Goal: Task Accomplishment & Management: Manage account settings

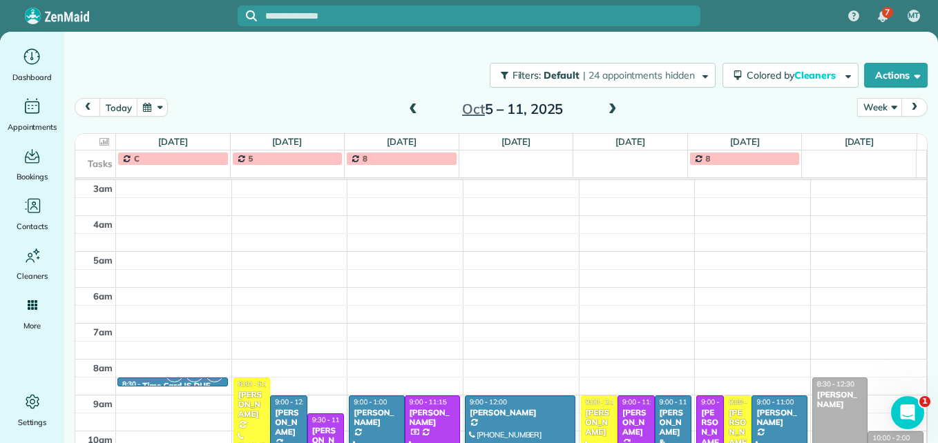
scroll to position [213, 0]
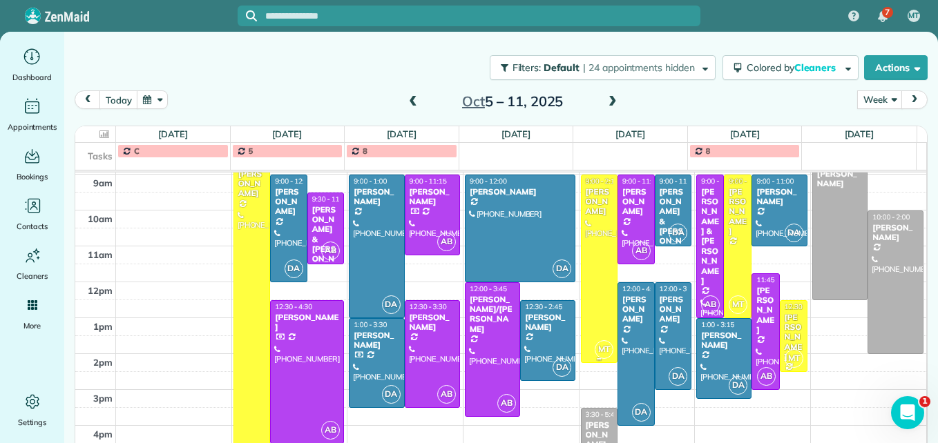
click at [593, 271] on div at bounding box center [599, 268] width 36 height 187
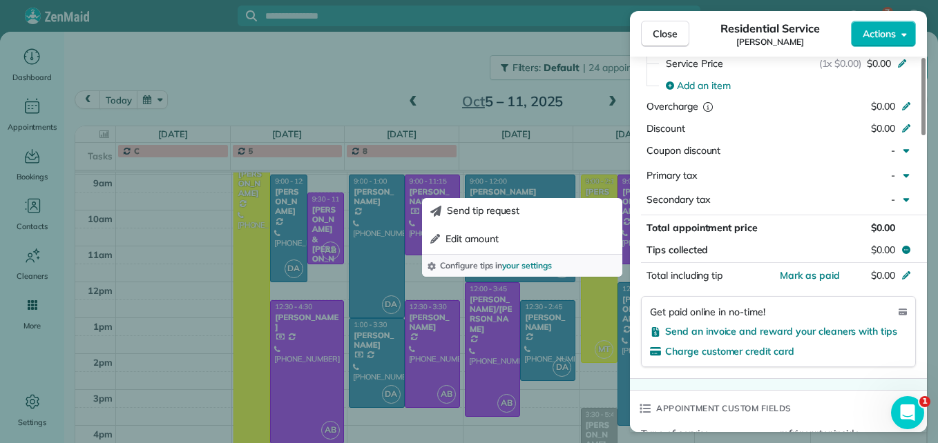
scroll to position [762, 0]
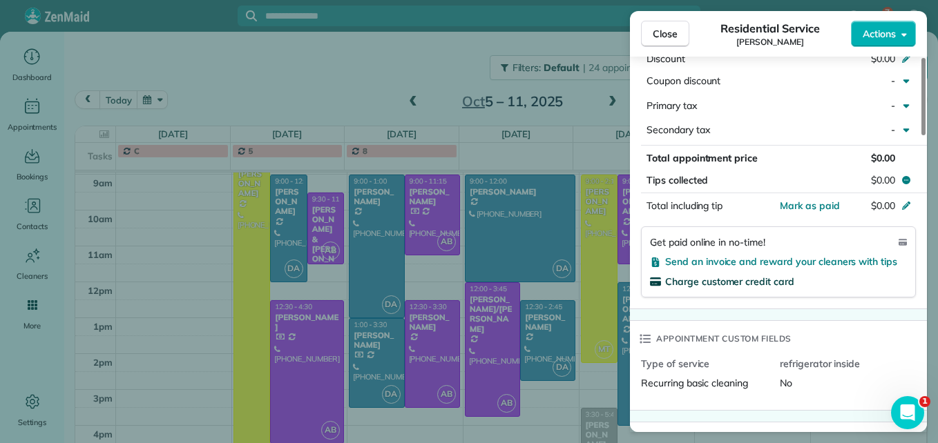
click at [744, 276] on span "Charge customer credit card" at bounding box center [729, 282] width 129 height 12
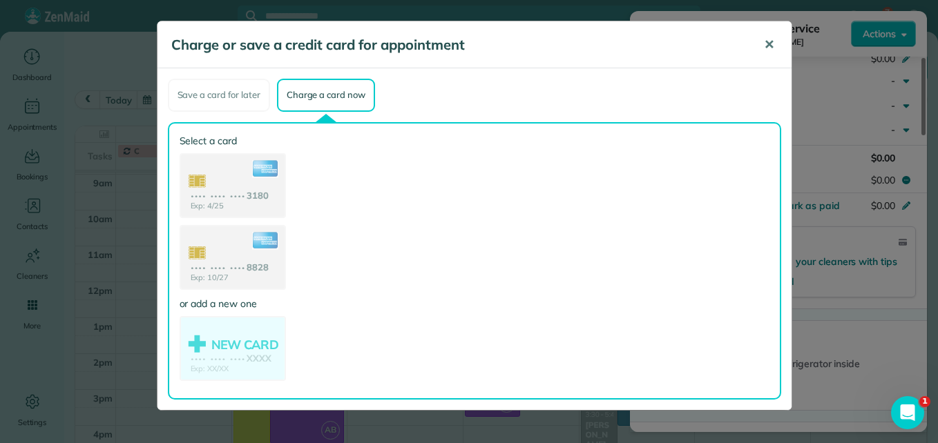
click at [771, 39] on span "✕" at bounding box center [769, 45] width 10 height 16
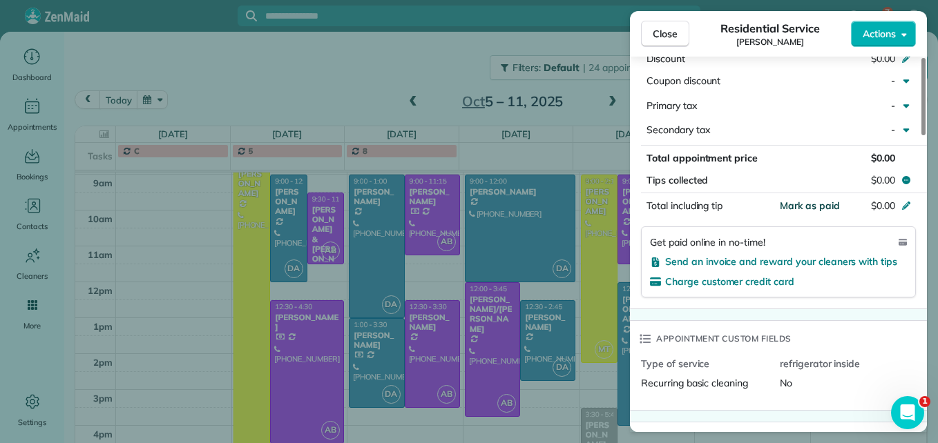
click at [785, 200] on span "Mark as paid" at bounding box center [810, 206] width 60 height 12
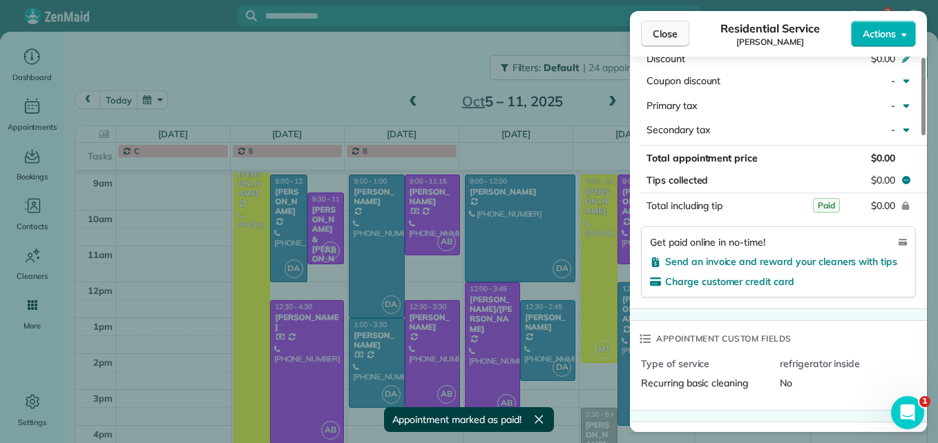
click at [653, 32] on span "Close" at bounding box center [665, 34] width 25 height 14
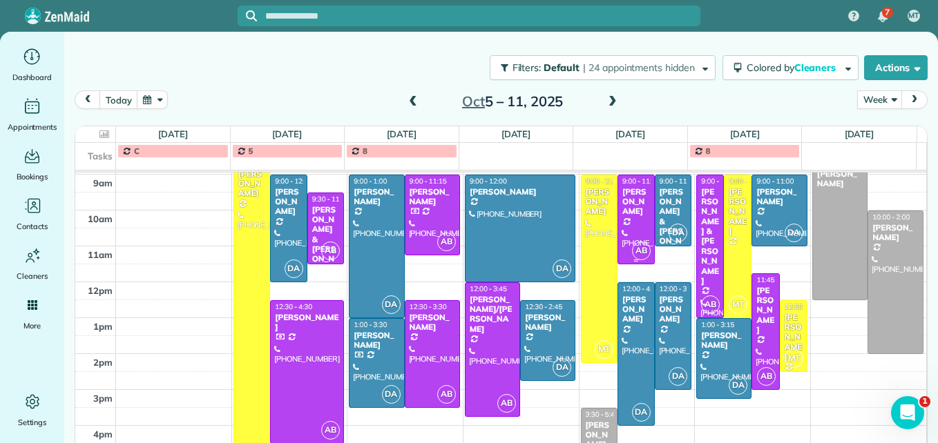
click at [618, 230] on div at bounding box center [636, 219] width 36 height 88
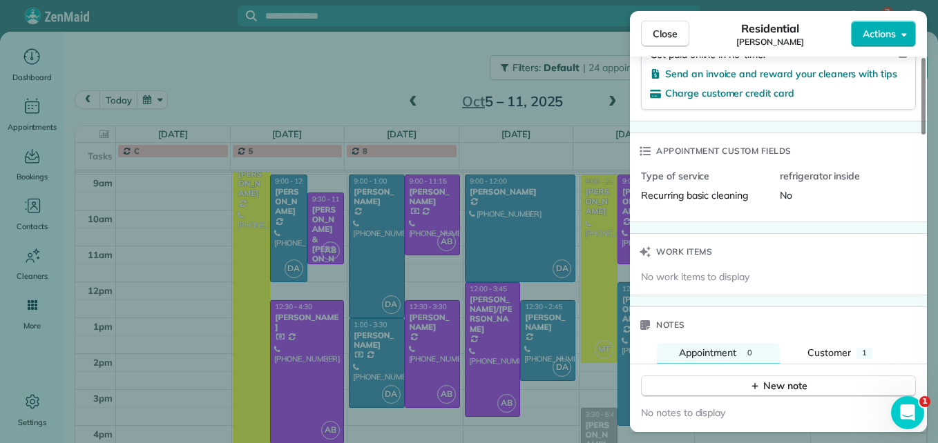
scroll to position [827, 0]
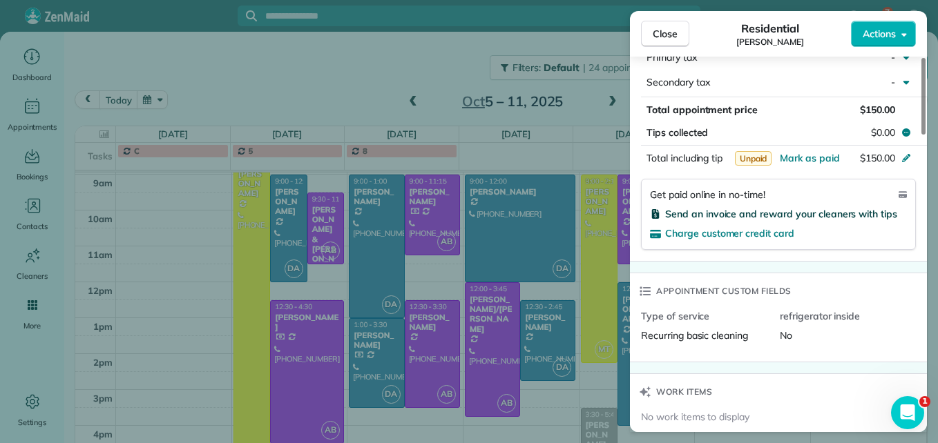
click at [824, 208] on span "Send an invoice and reward your cleaners with tips" at bounding box center [781, 214] width 232 height 12
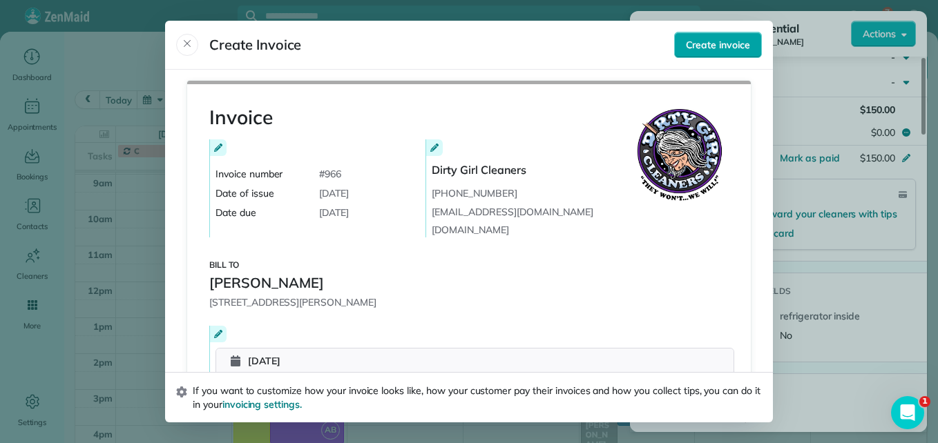
click at [679, 50] on button "Create invoice" at bounding box center [718, 45] width 88 height 26
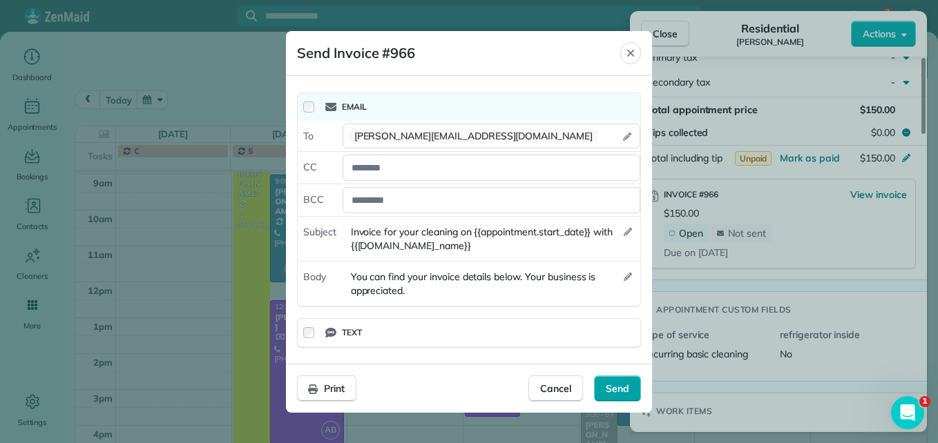
click at [620, 393] on span "Send" at bounding box center [617, 389] width 23 height 14
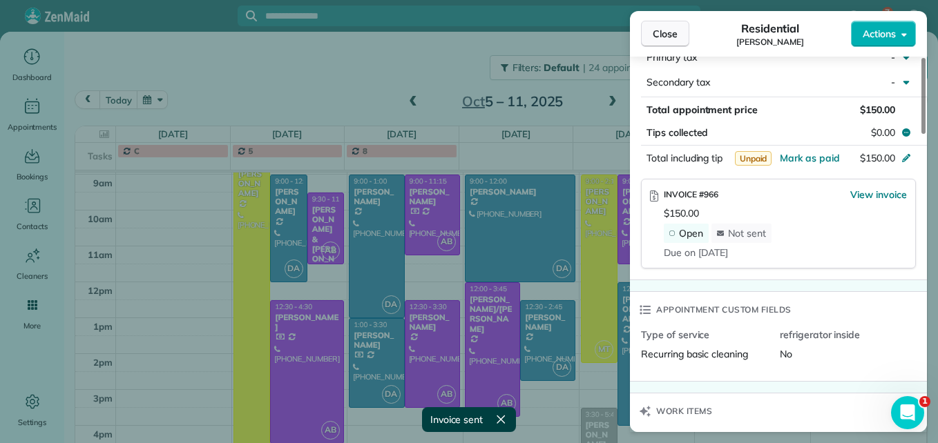
click at [658, 35] on span "Close" at bounding box center [665, 34] width 25 height 14
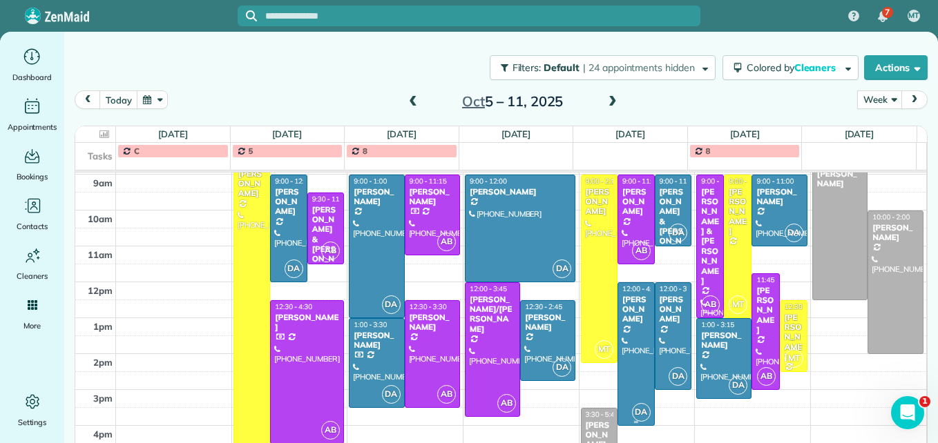
click at [618, 347] on div at bounding box center [636, 354] width 36 height 142
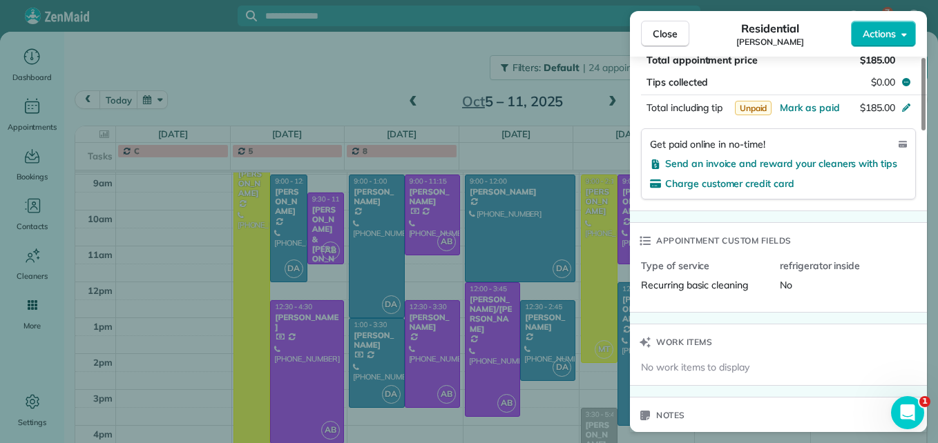
scroll to position [898, 0]
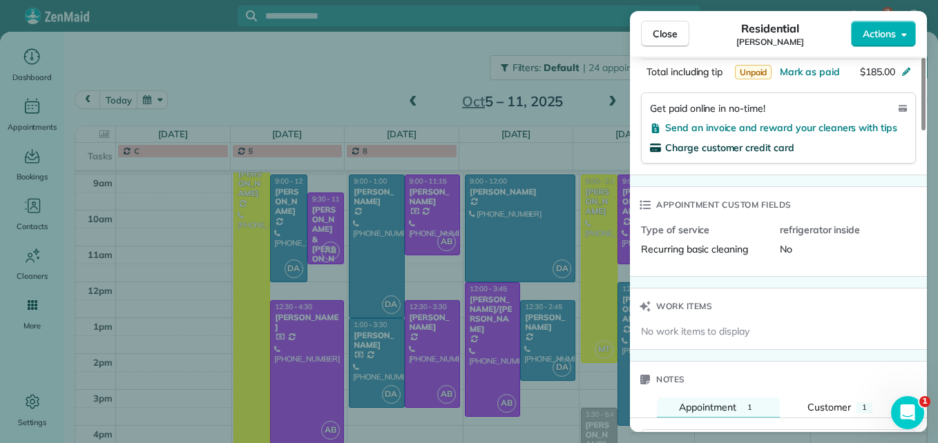
click at [733, 148] on span "Charge customer credit card" at bounding box center [729, 148] width 129 height 12
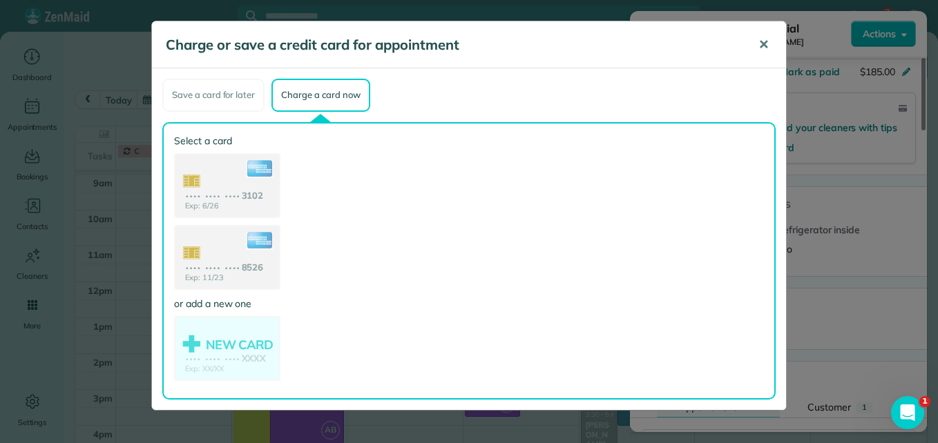
click at [759, 39] on span "✕" at bounding box center [763, 45] width 10 height 16
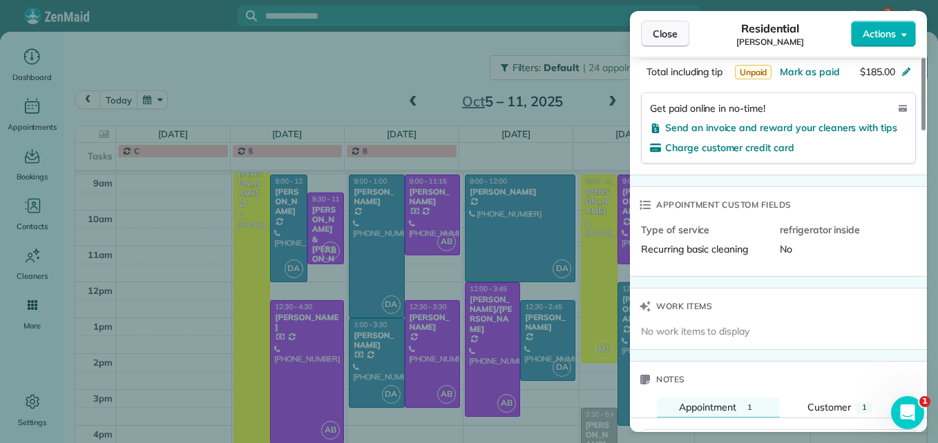
click at [667, 39] on span "Close" at bounding box center [665, 34] width 25 height 14
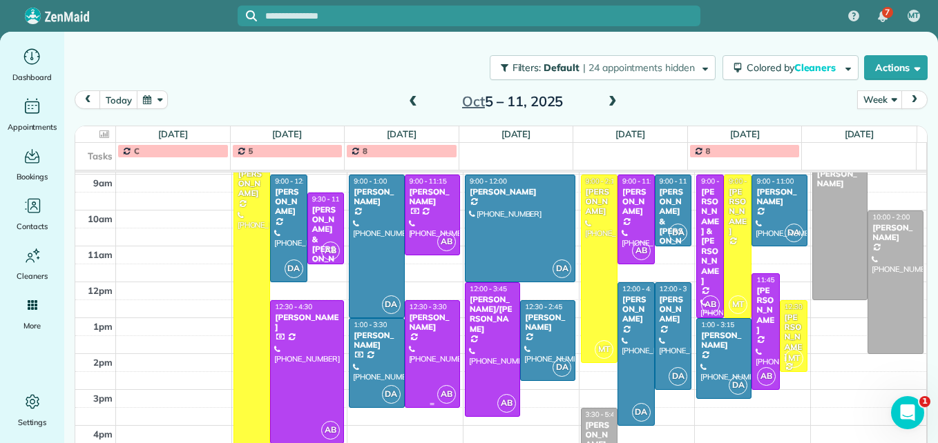
click at [418, 353] on div at bounding box center [432, 354] width 54 height 106
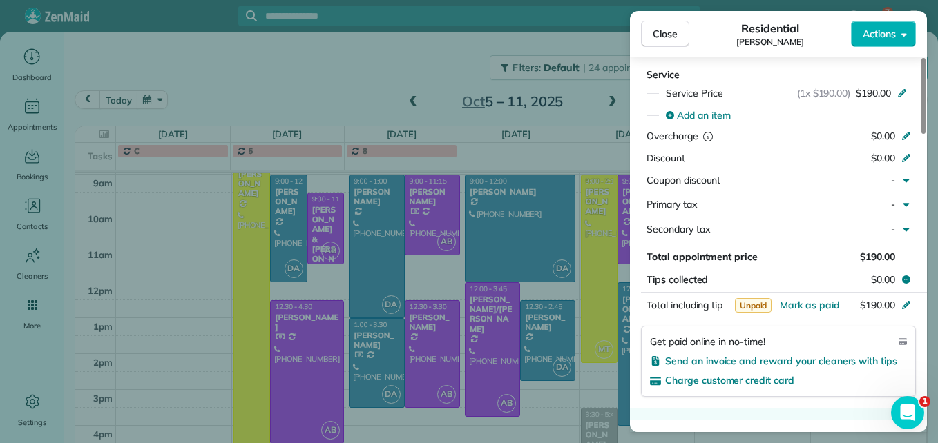
scroll to position [762, 0]
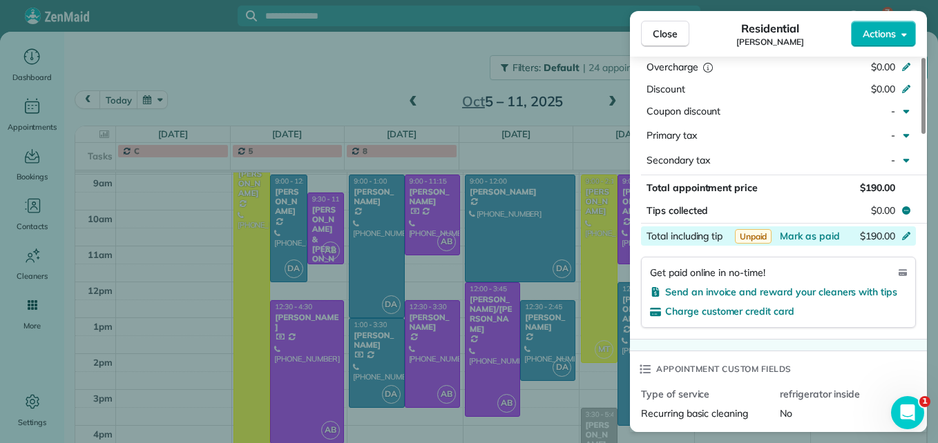
drag, startPoint x: 797, startPoint y: 234, endPoint x: 684, endPoint y: 229, distance: 112.7
click at [797, 235] on span "Mark as paid" at bounding box center [810, 236] width 60 height 12
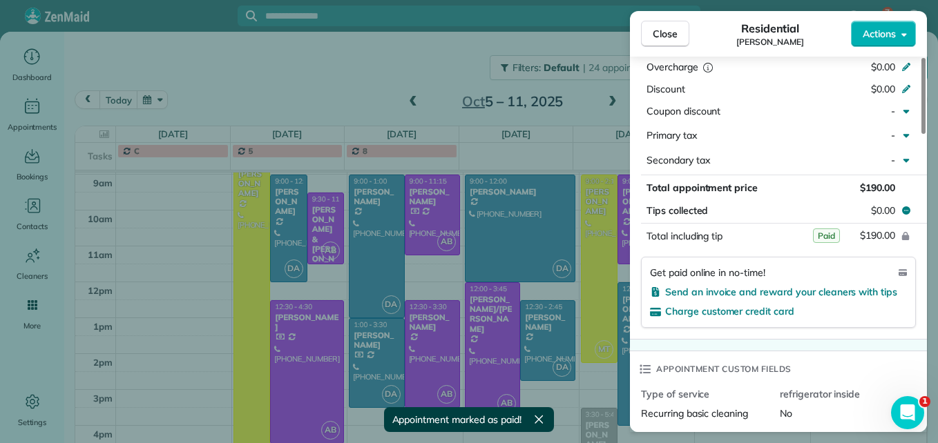
click at [369, 260] on div "Close Residential [PERSON_NAME] Actions Status Active [PERSON_NAME] · Open prof…" at bounding box center [469, 221] width 938 height 443
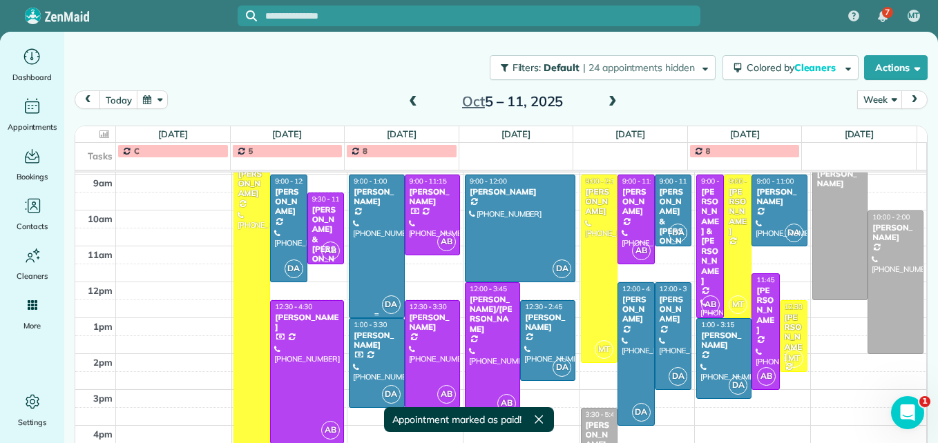
click at [364, 249] on div at bounding box center [376, 246] width 54 height 142
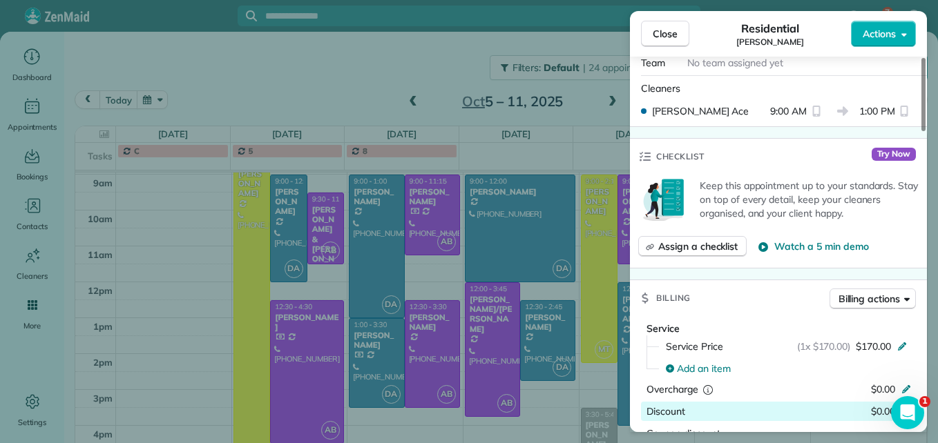
scroll to position [621, 0]
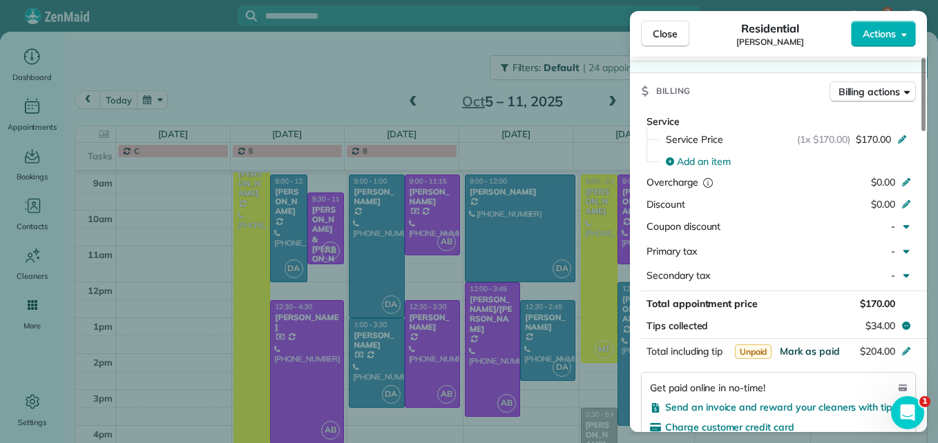
click at [804, 352] on span "Mark as paid" at bounding box center [810, 351] width 60 height 12
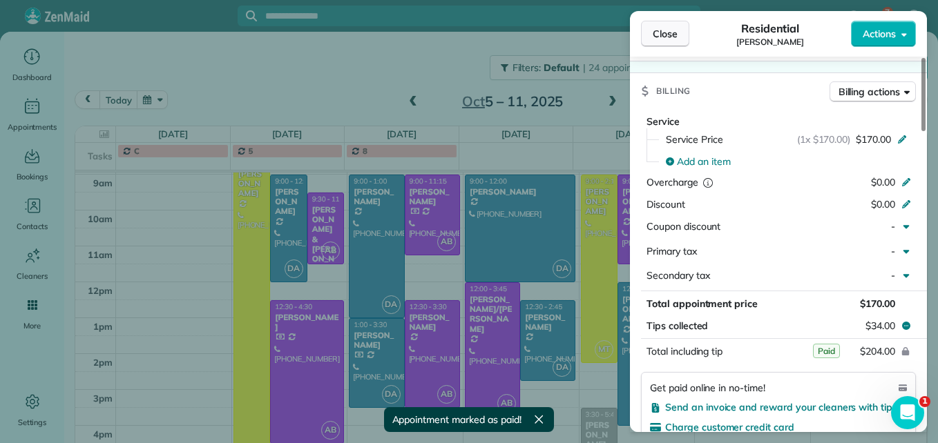
click at [655, 35] on span "Close" at bounding box center [665, 34] width 25 height 14
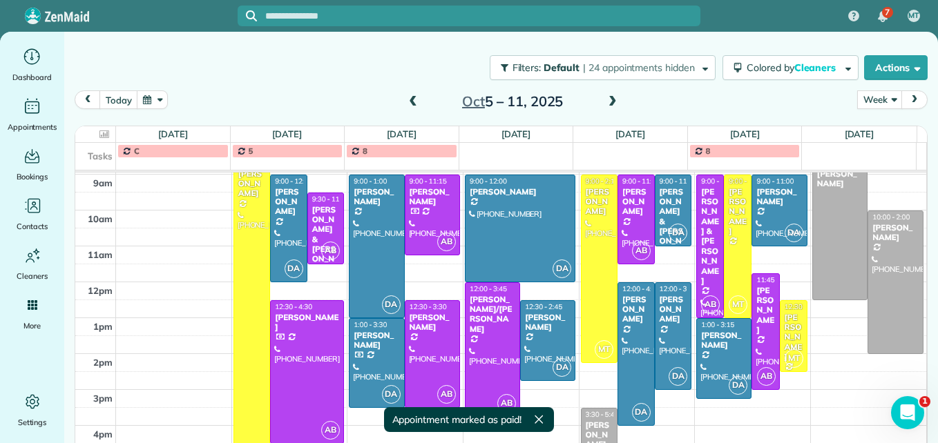
click at [608, 97] on span at bounding box center [612, 102] width 15 height 12
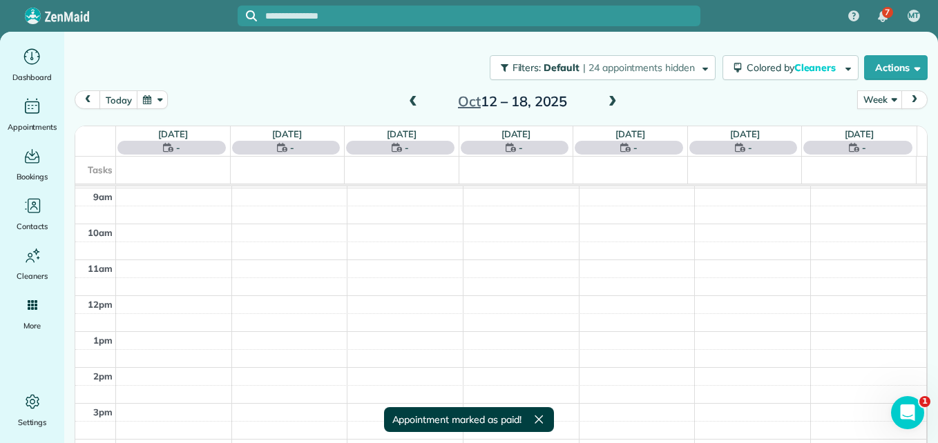
scroll to position [144, 0]
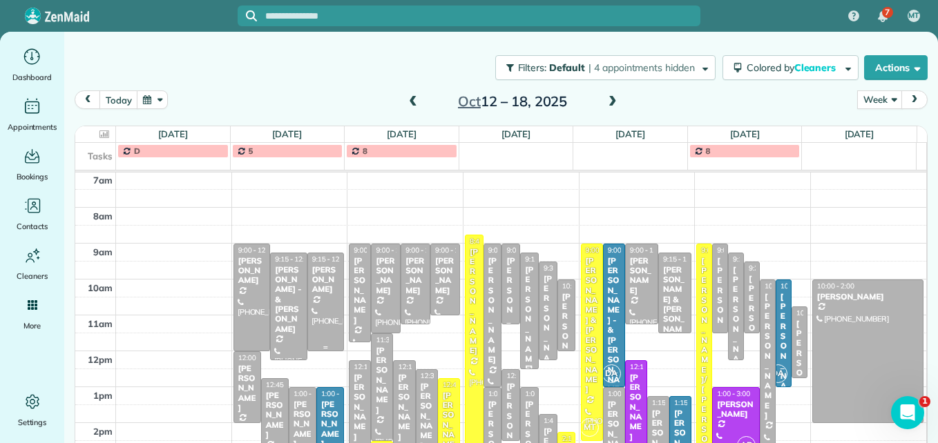
click at [327, 313] on div at bounding box center [326, 301] width 36 height 97
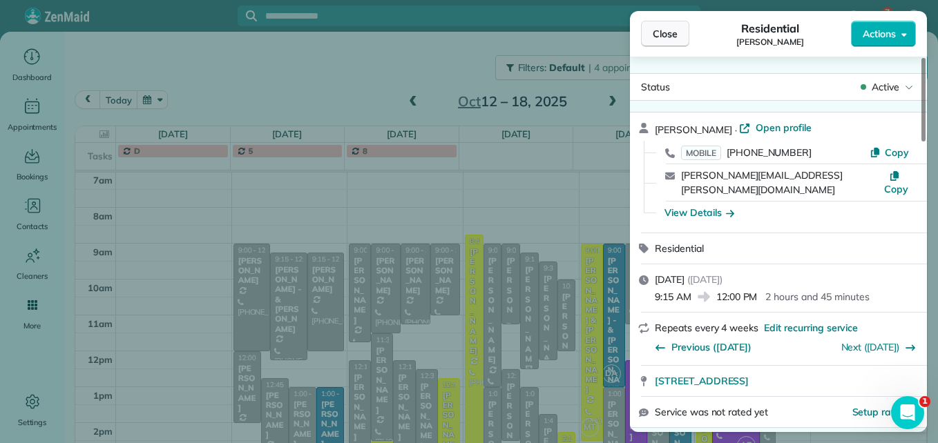
click at [665, 42] on button "Close" at bounding box center [665, 34] width 48 height 26
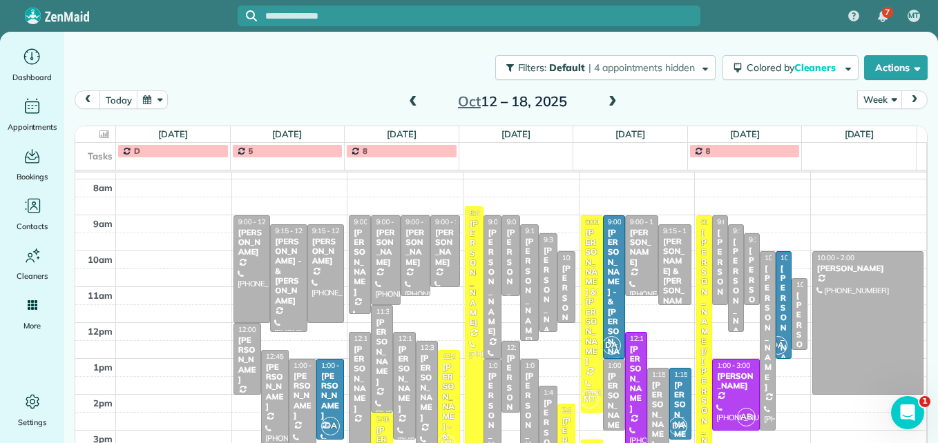
scroll to position [213, 0]
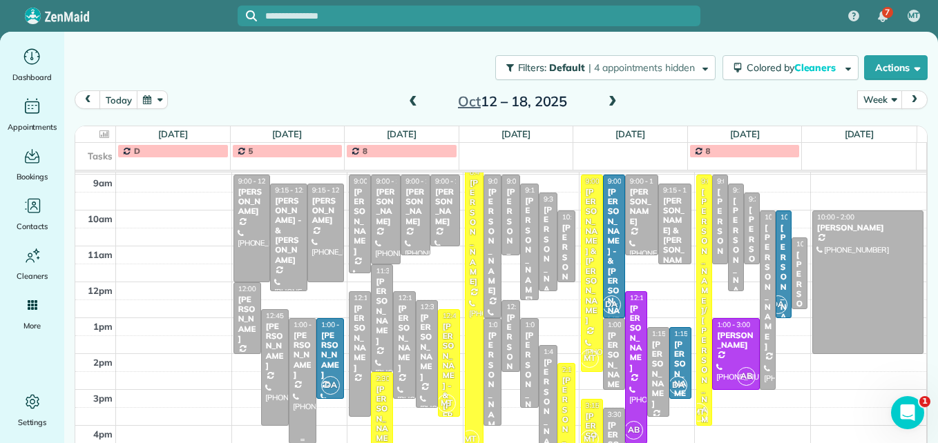
click at [296, 373] on div "[PERSON_NAME]" at bounding box center [302, 356] width 19 height 50
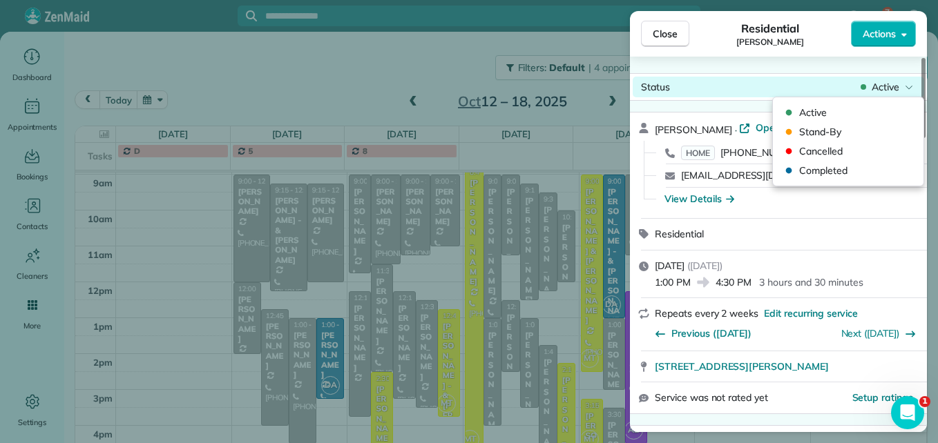
click at [882, 92] on span "Active" at bounding box center [885, 87] width 28 height 14
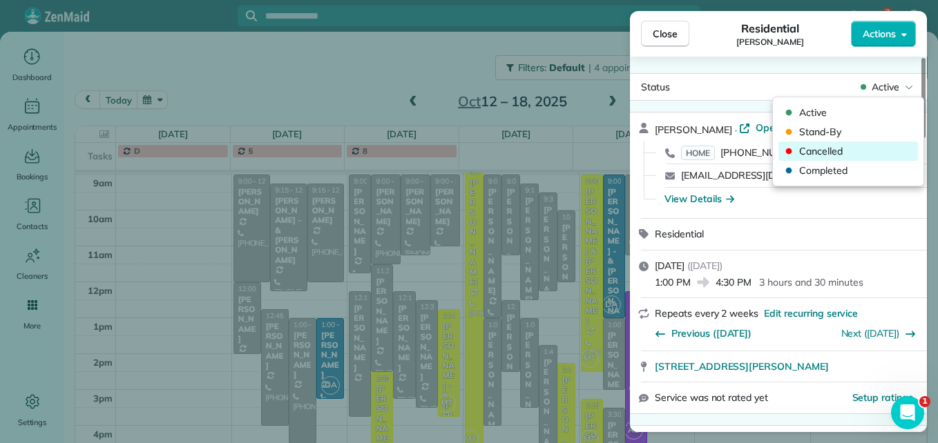
click at [821, 146] on span "Cancelled" at bounding box center [857, 151] width 116 height 14
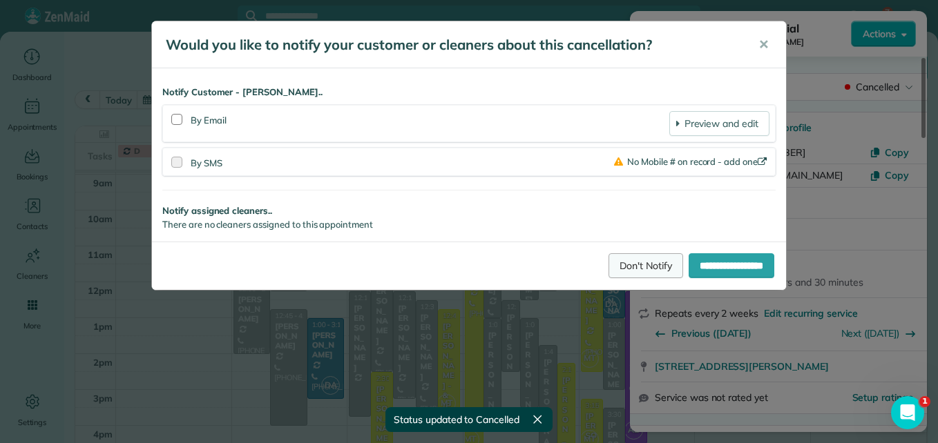
click at [635, 263] on link "Don't Notify" at bounding box center [645, 265] width 75 height 25
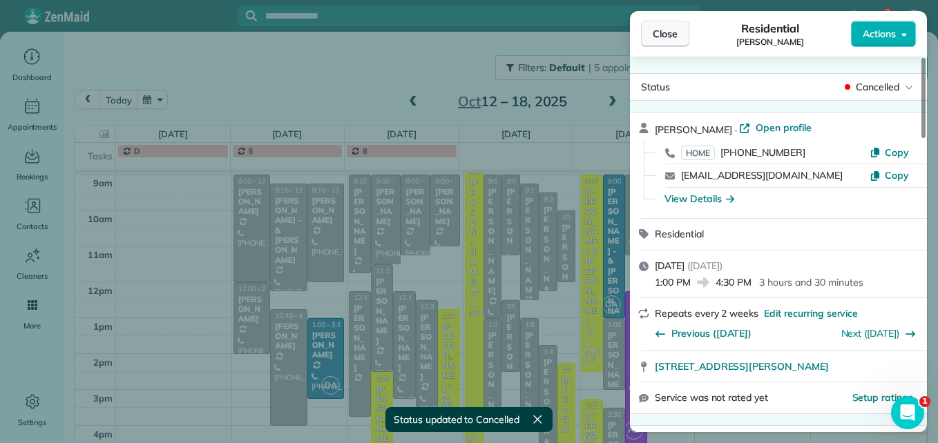
click at [651, 33] on button "Close" at bounding box center [665, 34] width 48 height 26
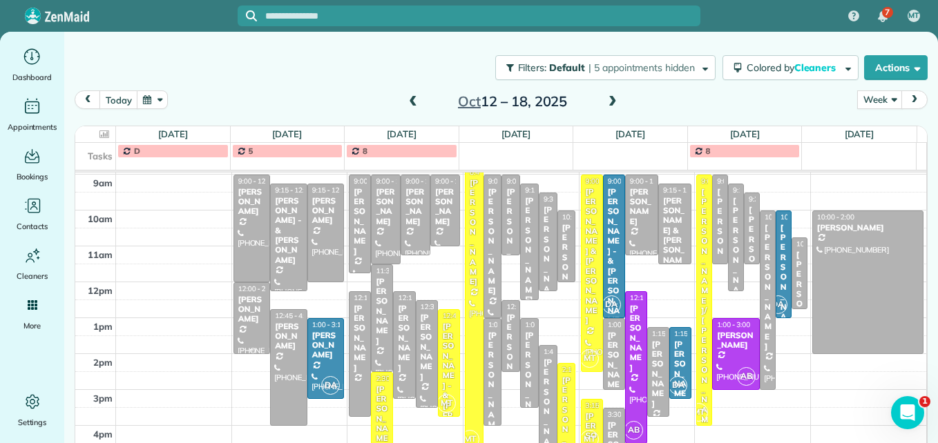
click at [243, 329] on div at bounding box center [252, 318] width 36 height 70
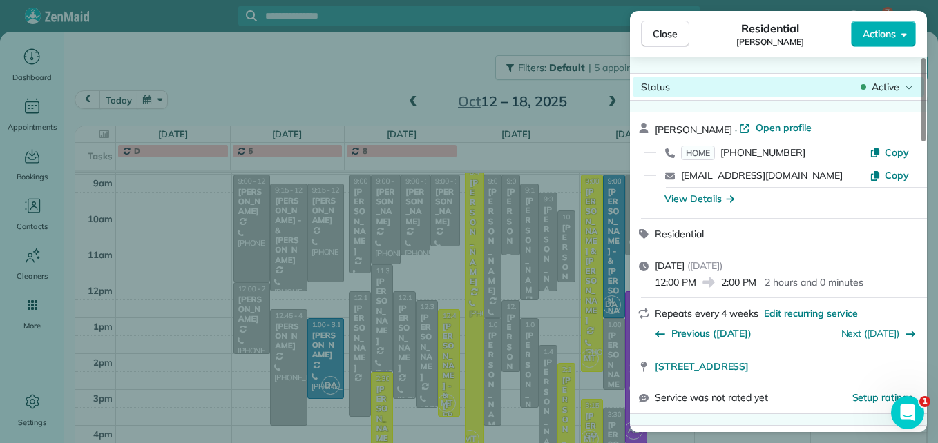
click at [887, 83] on span "Active" at bounding box center [885, 87] width 28 height 14
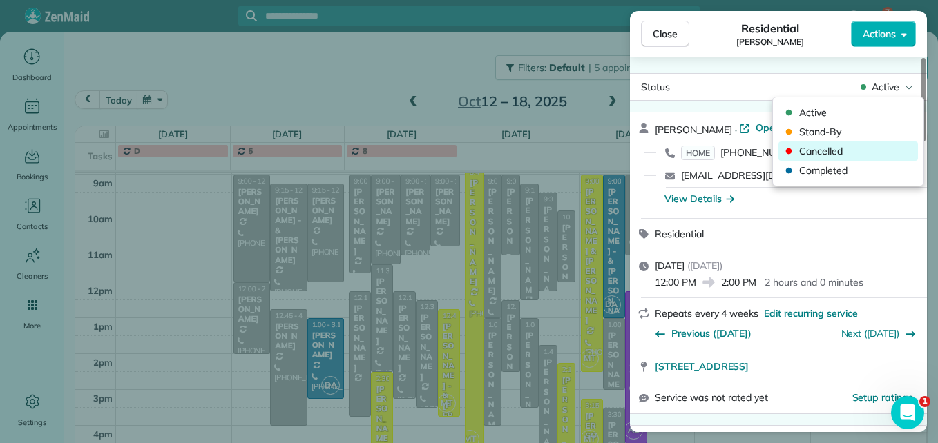
click at [829, 153] on span "Cancelled" at bounding box center [857, 151] width 116 height 14
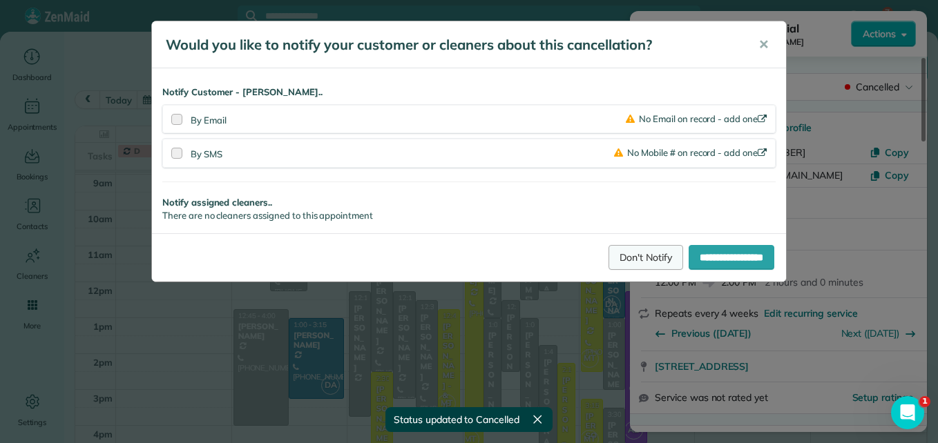
click at [608, 257] on link "Don't Notify" at bounding box center [645, 257] width 75 height 25
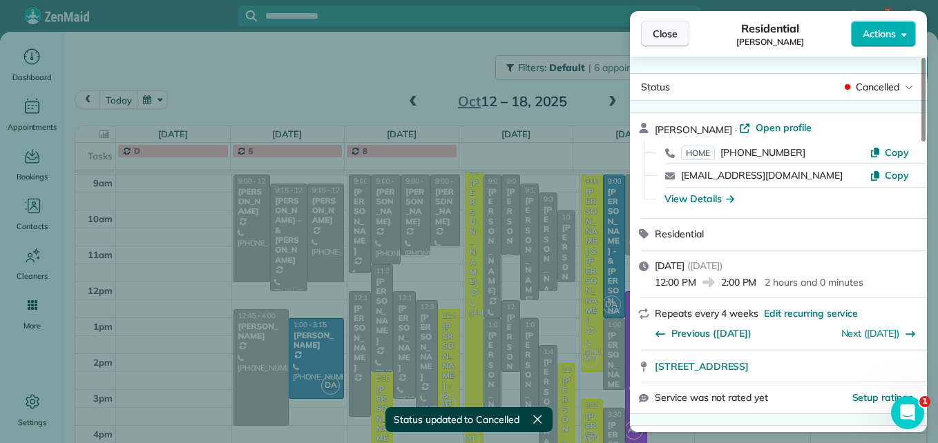
click at [656, 43] on button "Close" at bounding box center [665, 34] width 48 height 26
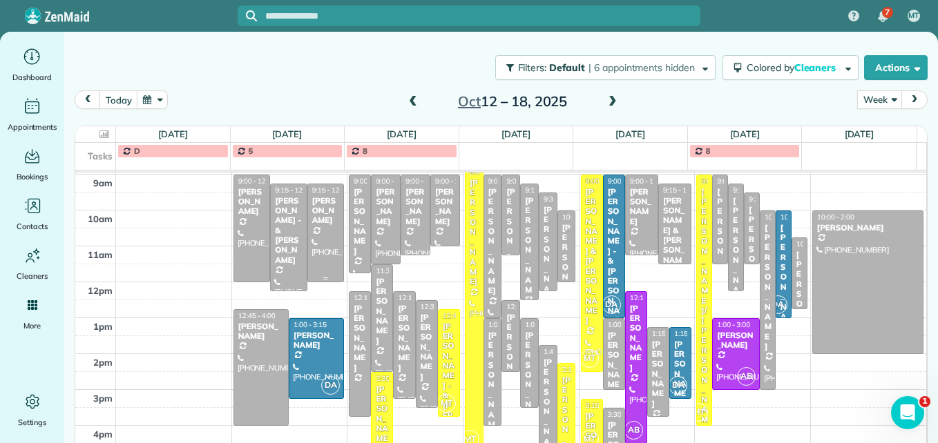
click at [320, 235] on div at bounding box center [326, 232] width 36 height 97
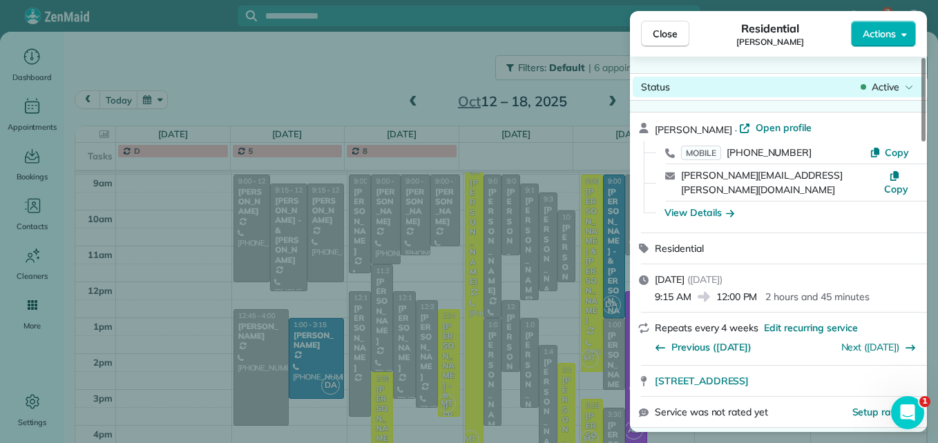
click at [890, 86] on span "Active" at bounding box center [885, 87] width 28 height 14
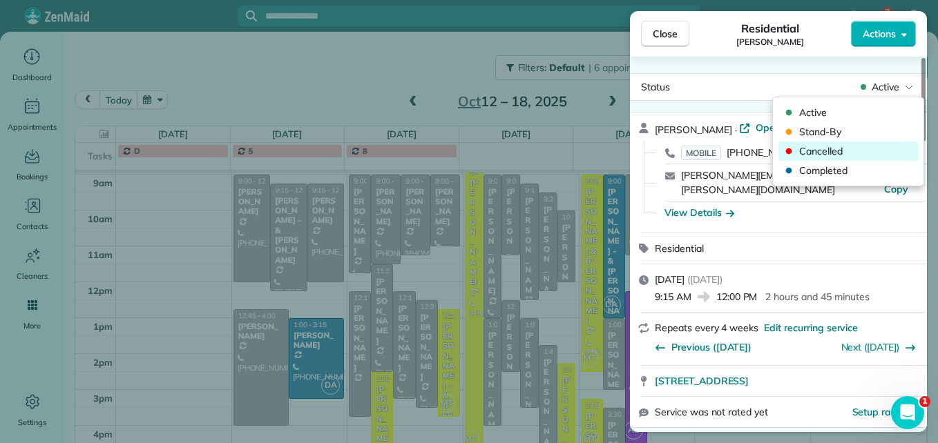
click at [839, 153] on span "Cancelled" at bounding box center [857, 151] width 116 height 14
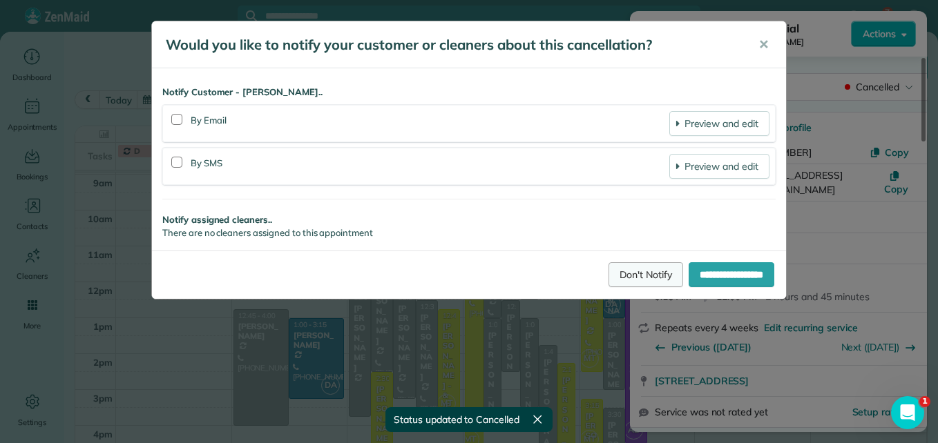
click at [619, 273] on link "Don't Notify" at bounding box center [645, 274] width 75 height 25
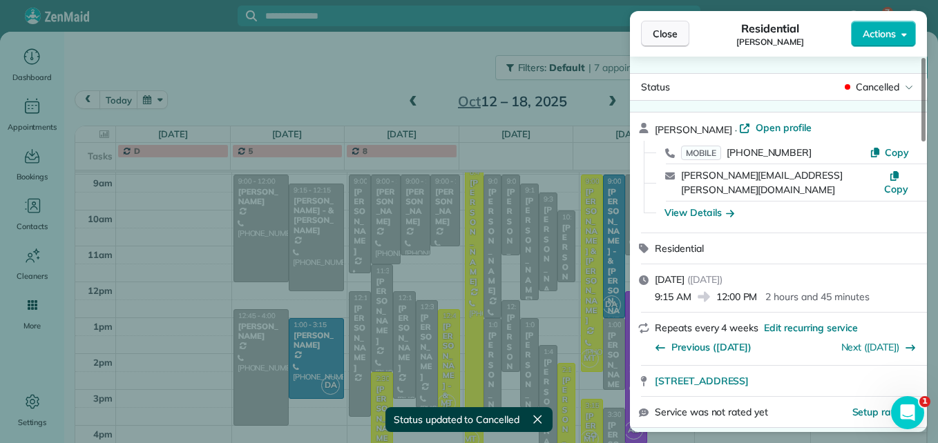
click at [654, 41] on button "Close" at bounding box center [665, 34] width 48 height 26
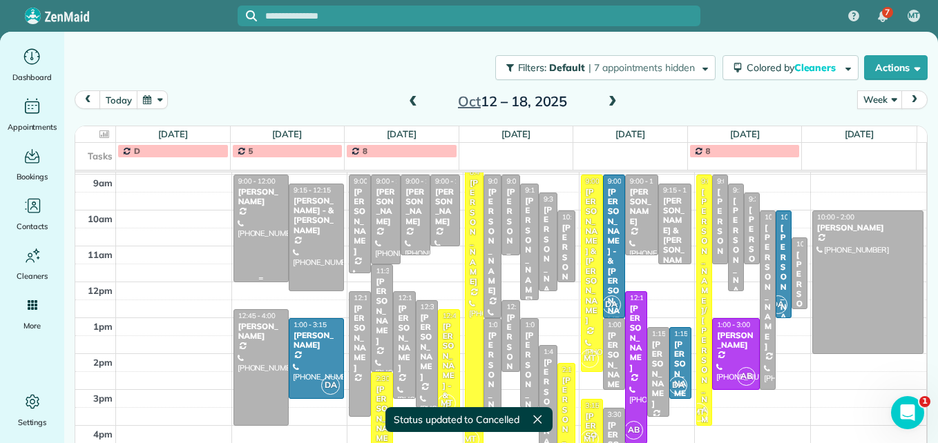
click at [242, 242] on div at bounding box center [261, 228] width 54 height 106
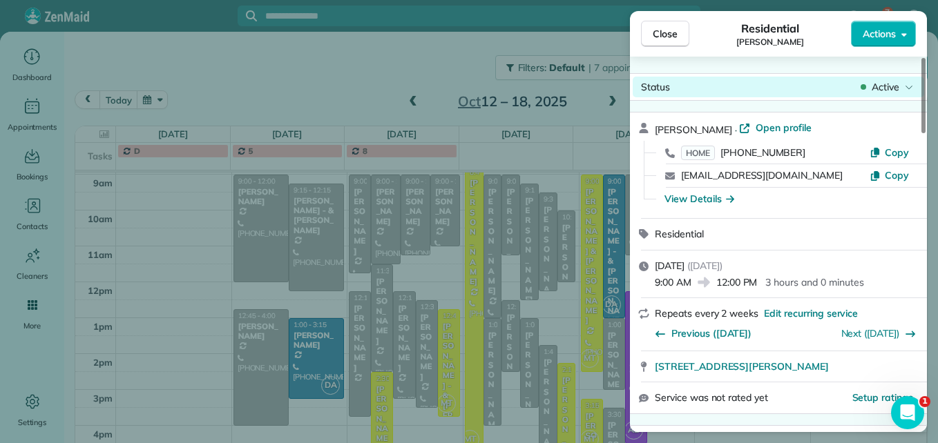
click at [891, 84] on span "Active" at bounding box center [885, 87] width 28 height 14
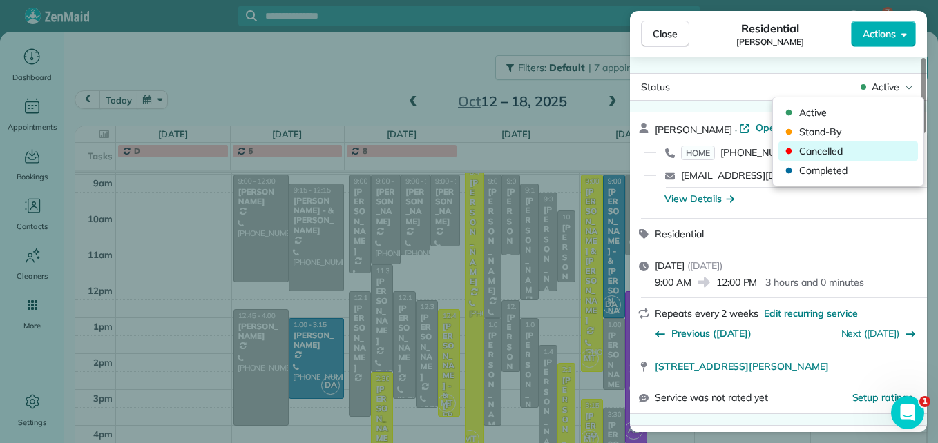
click at [829, 149] on span "Cancelled" at bounding box center [857, 151] width 116 height 14
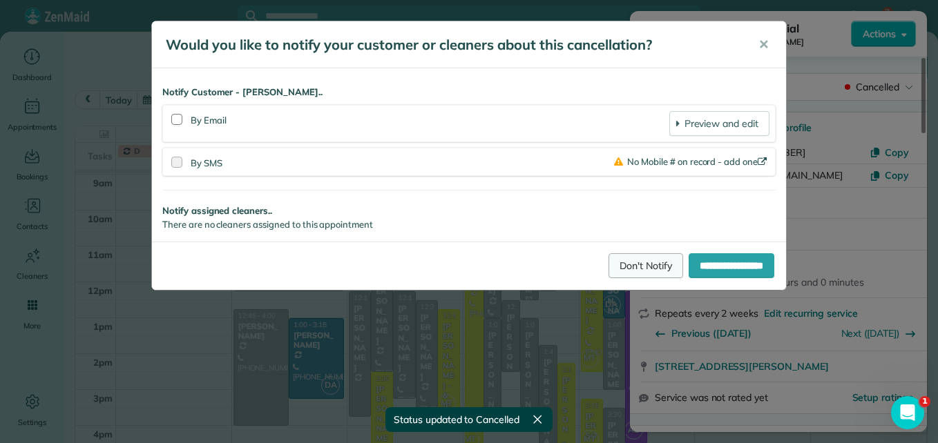
click at [644, 264] on link "Don't Notify" at bounding box center [645, 265] width 75 height 25
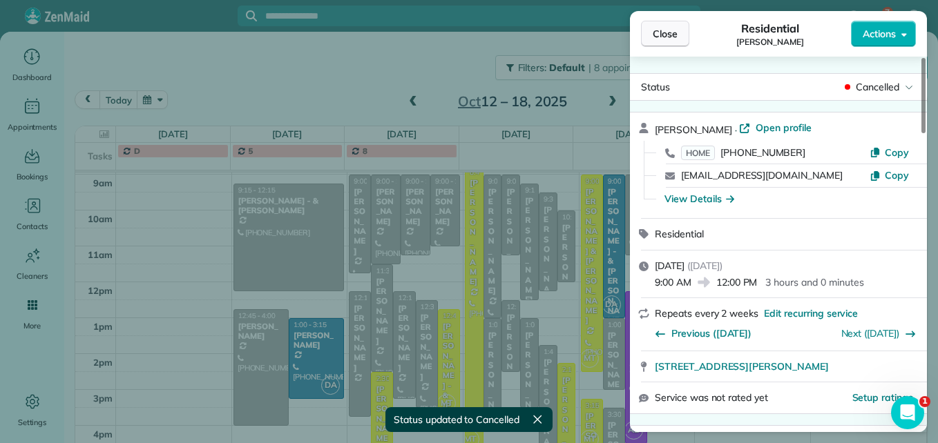
click at [656, 28] on span "Close" at bounding box center [665, 34] width 25 height 14
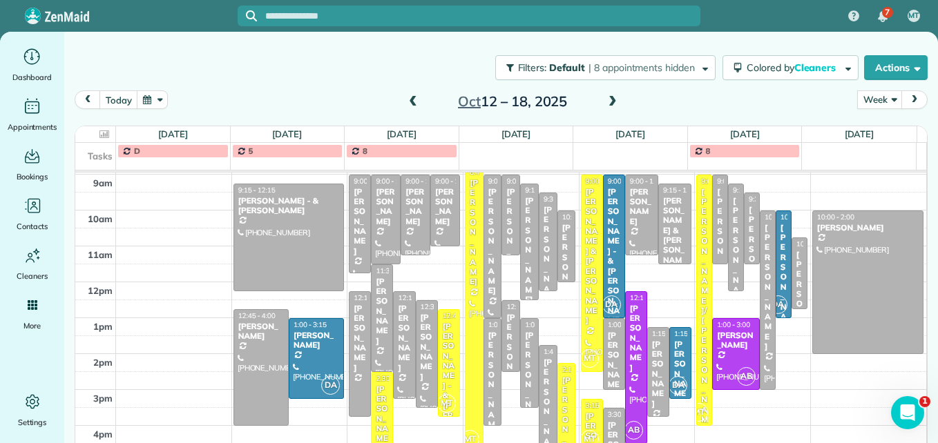
click at [606, 100] on span at bounding box center [612, 102] width 15 height 12
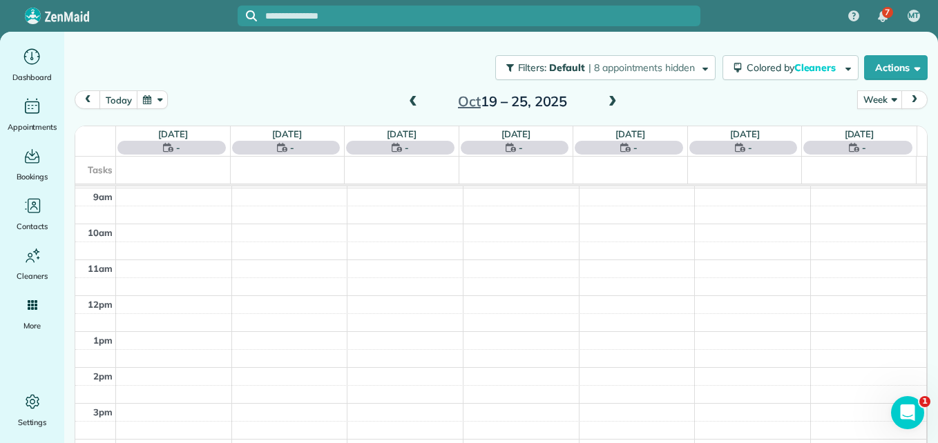
scroll to position [144, 0]
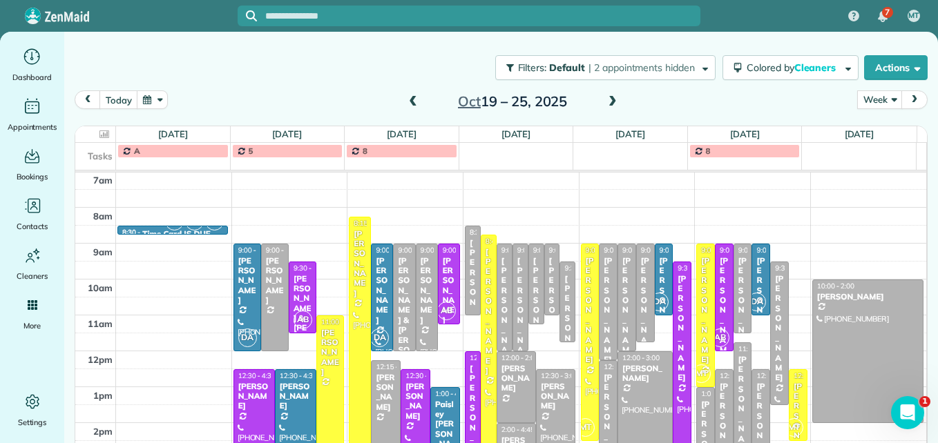
click at [606, 100] on span at bounding box center [612, 102] width 15 height 12
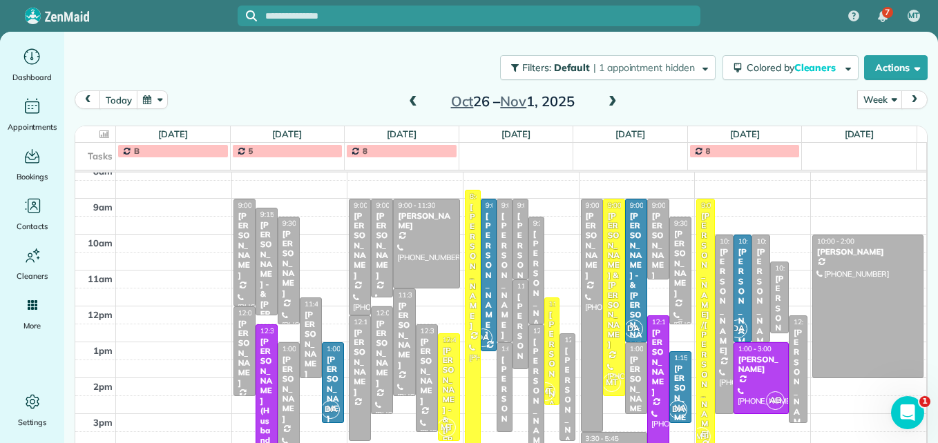
scroll to position [213, 0]
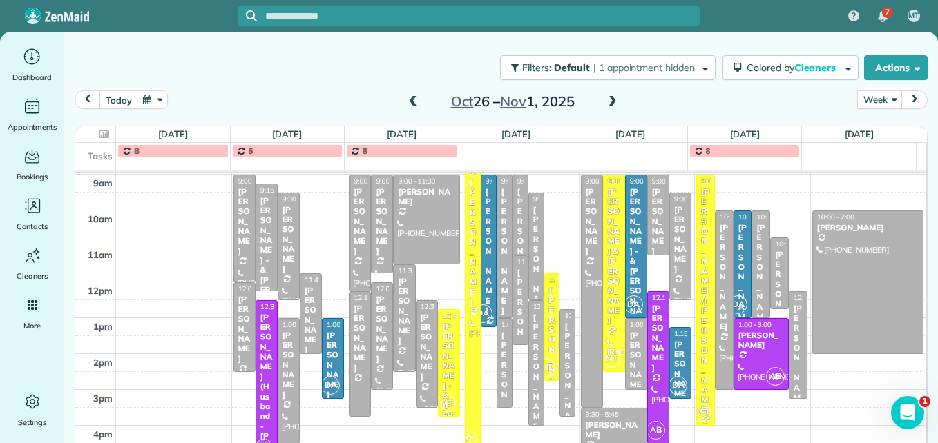
click at [412, 108] on span at bounding box center [412, 102] width 15 height 21
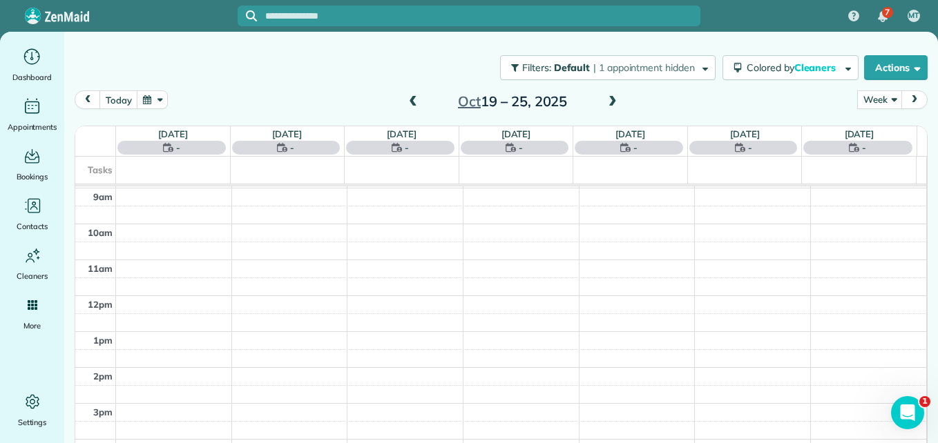
scroll to position [144, 0]
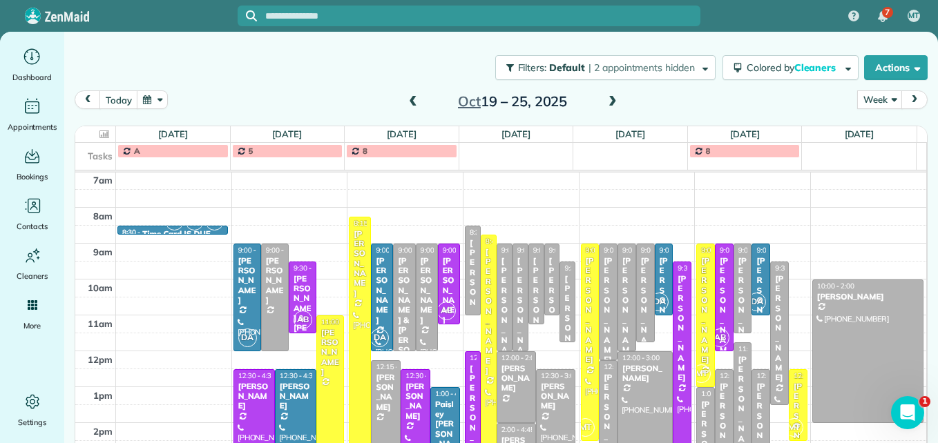
click at [607, 102] on span at bounding box center [612, 102] width 15 height 12
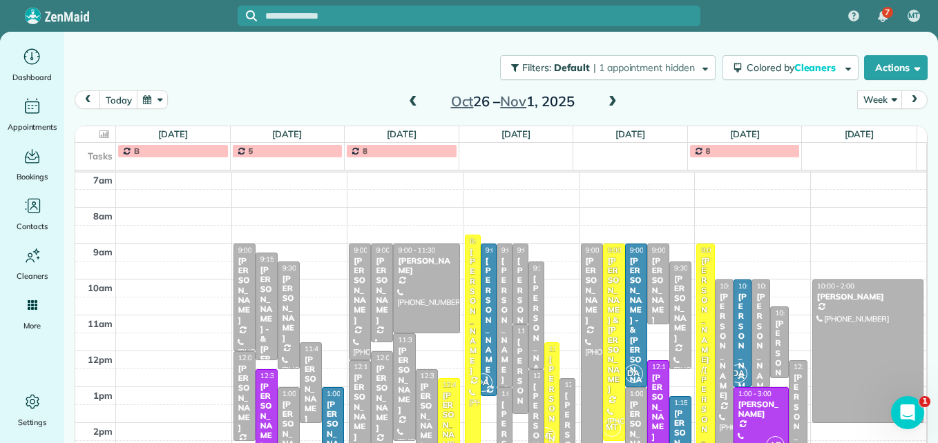
click at [607, 102] on span at bounding box center [612, 102] width 15 height 12
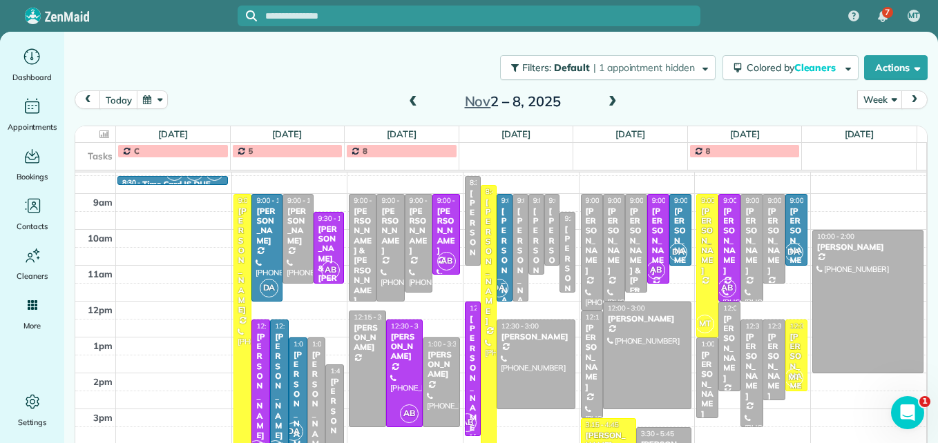
scroll to position [213, 0]
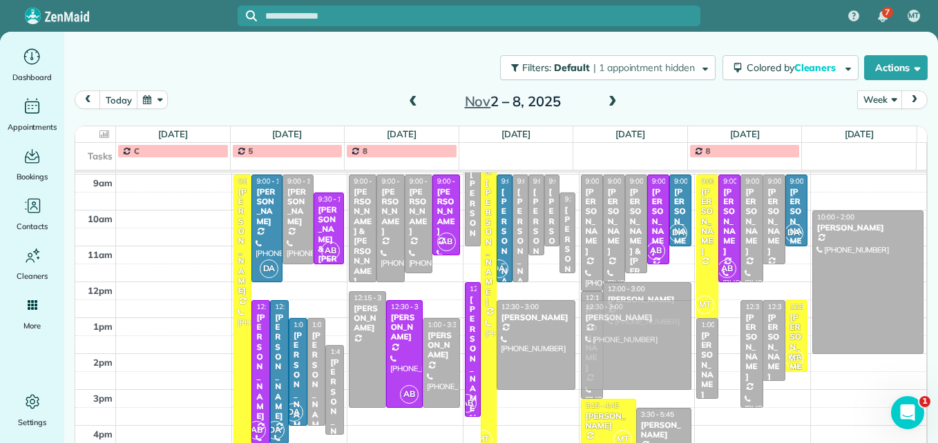
drag, startPoint x: 709, startPoint y: 329, endPoint x: 637, endPoint y: 346, distance: 73.9
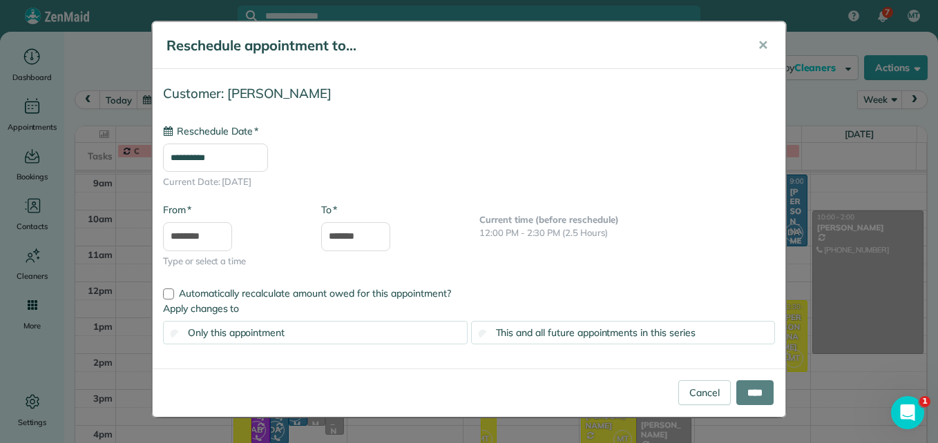
type input "**********"
click at [564, 336] on span "This and all future appointments in this series" at bounding box center [596, 333] width 200 height 12
click at [743, 392] on input "****" at bounding box center [754, 392] width 37 height 25
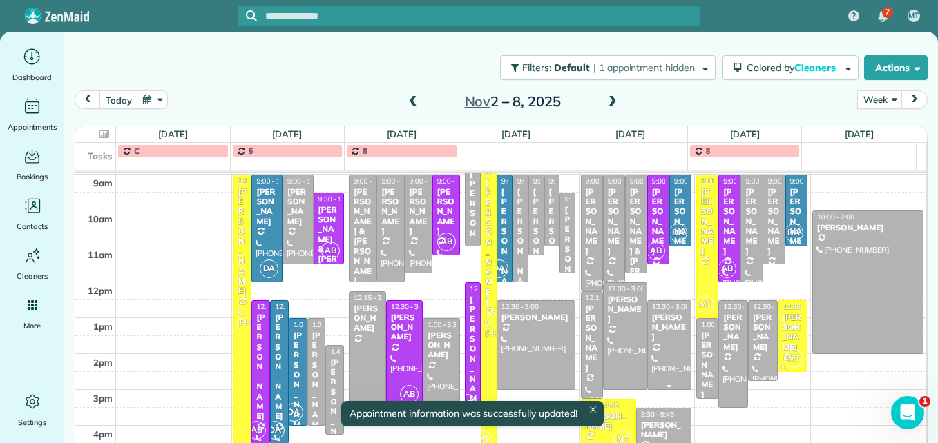
click at [658, 349] on div at bounding box center [669, 345] width 43 height 88
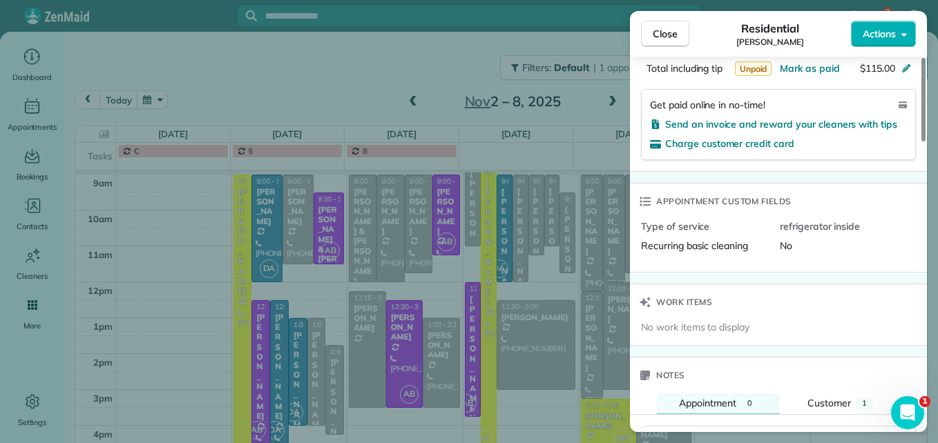
scroll to position [1040, 0]
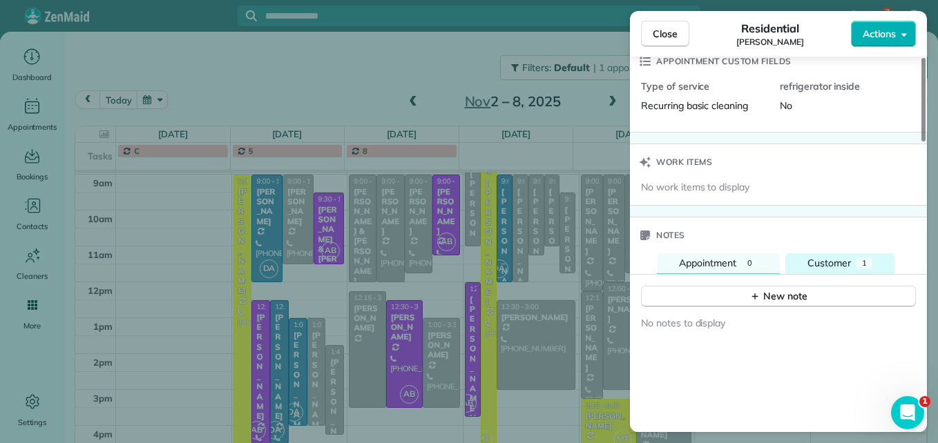
click at [815, 267] on span "Customer" at bounding box center [829, 263] width 44 height 12
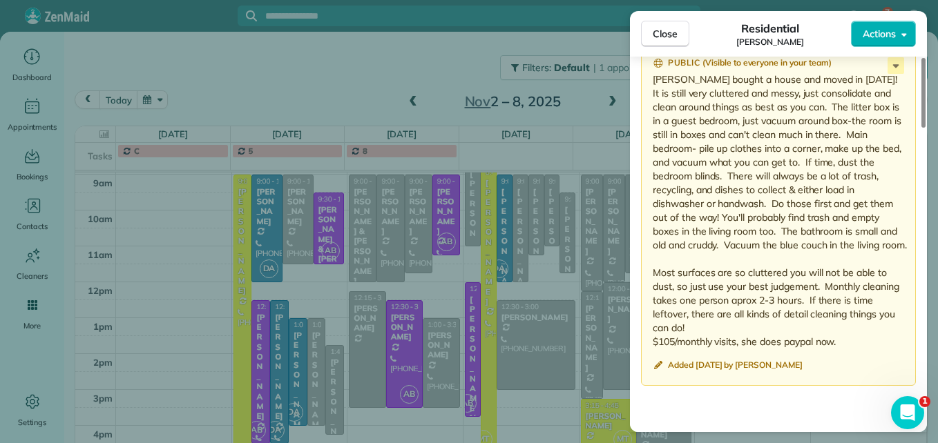
scroll to position [1316, 0]
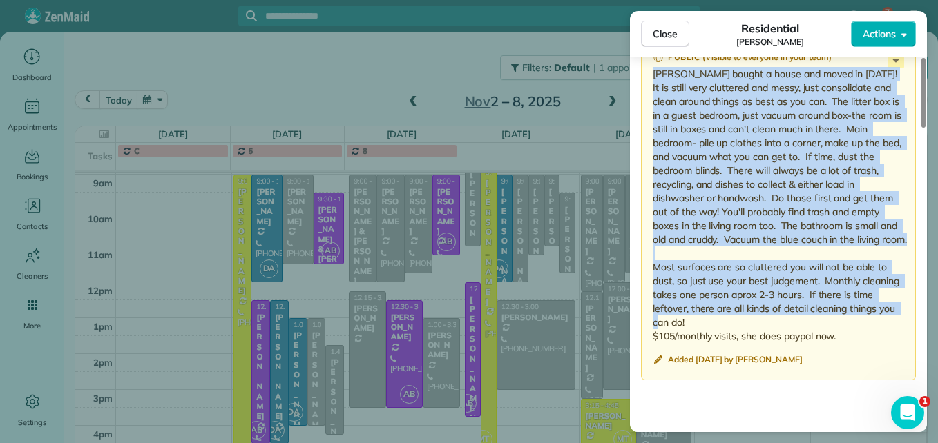
drag, startPoint x: 653, startPoint y: 75, endPoint x: 856, endPoint y: 342, distance: 335.6
click at [856, 342] on p "[PERSON_NAME] bought a house and moved in [DATE]! It is still very cluttered an…" at bounding box center [780, 205] width 254 height 276
drag, startPoint x: 856, startPoint y: 342, endPoint x: 761, endPoint y: 302, distance: 102.7
copy p "[PERSON_NAME] bought a house and moved in [DATE]! It is still very cluttered an…"
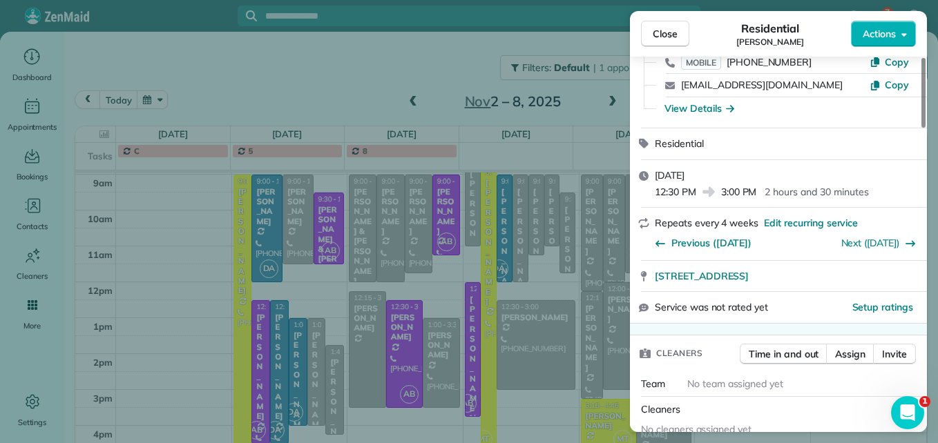
scroll to position [0, 0]
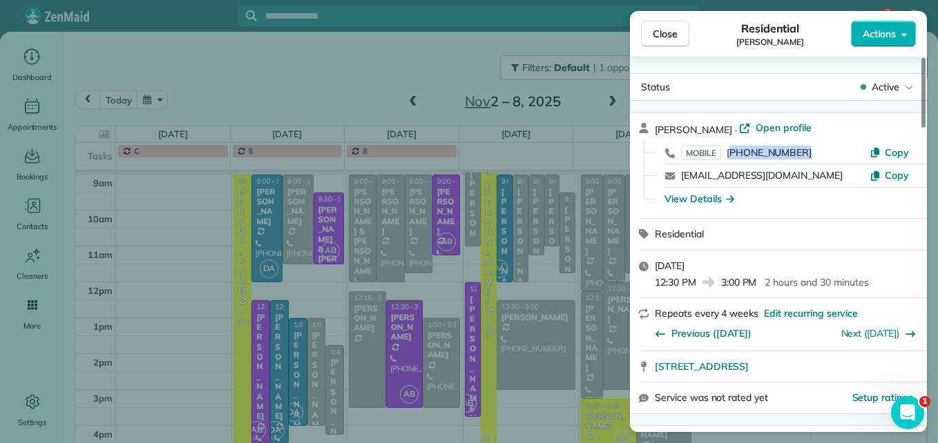
drag, startPoint x: 803, startPoint y: 151, endPoint x: 731, endPoint y: 151, distance: 71.8
click at [731, 151] on div "MOBILE [PHONE_NUMBER]" at bounding box center [775, 153] width 189 height 15
drag, startPoint x: 731, startPoint y: 151, endPoint x: 739, endPoint y: 151, distance: 7.6
copy span "614) 203-9012"
click at [661, 32] on span "Close" at bounding box center [665, 34] width 25 height 14
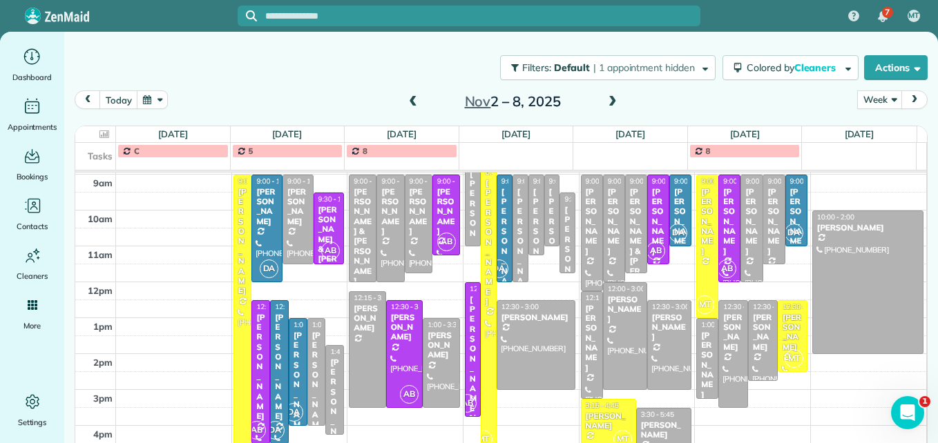
click at [405, 102] on span at bounding box center [412, 102] width 15 height 12
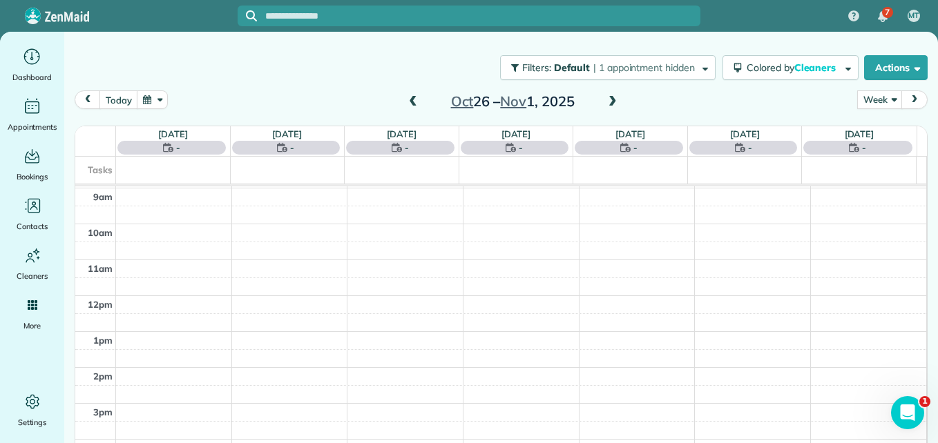
scroll to position [144, 0]
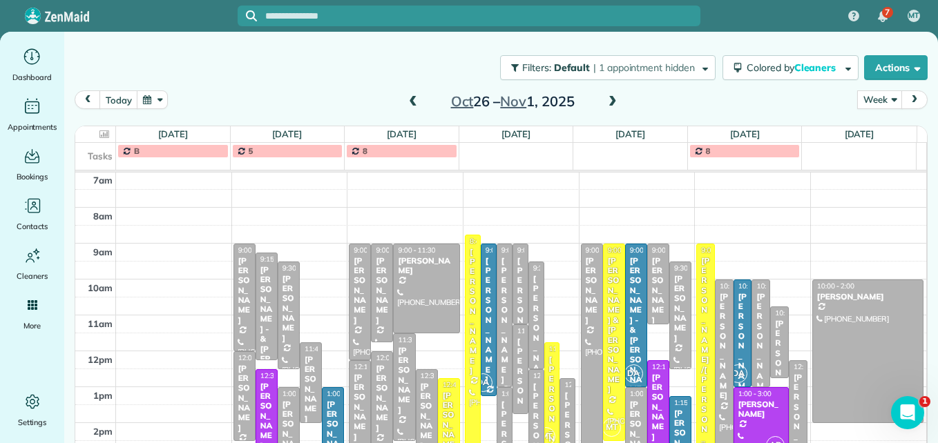
click at [405, 102] on span at bounding box center [412, 102] width 15 height 12
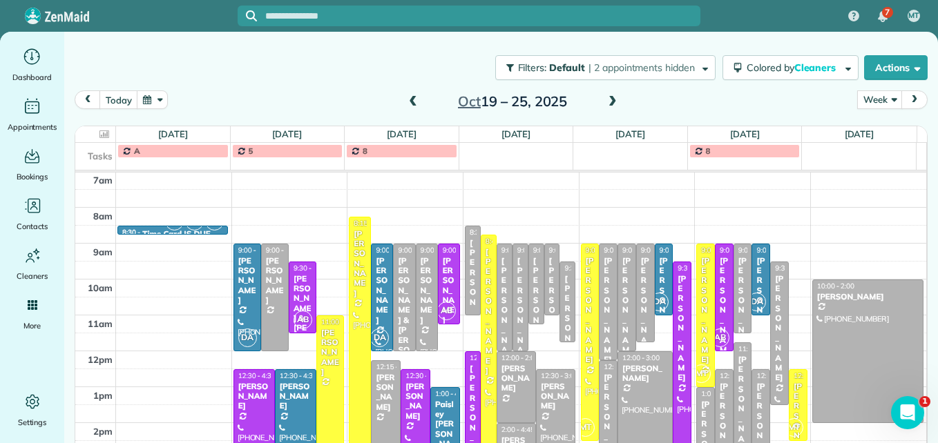
click at [405, 102] on span at bounding box center [412, 102] width 15 height 12
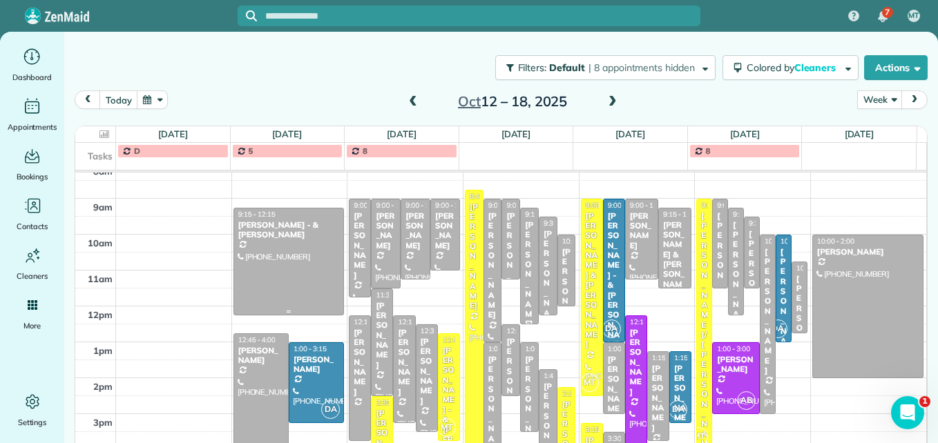
scroll to position [213, 0]
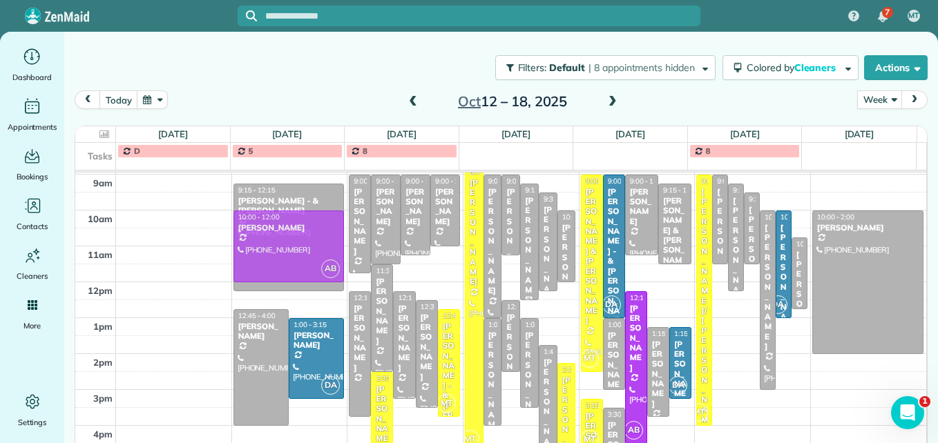
drag, startPoint x: 715, startPoint y: 347, endPoint x: 320, endPoint y: 238, distance: 409.8
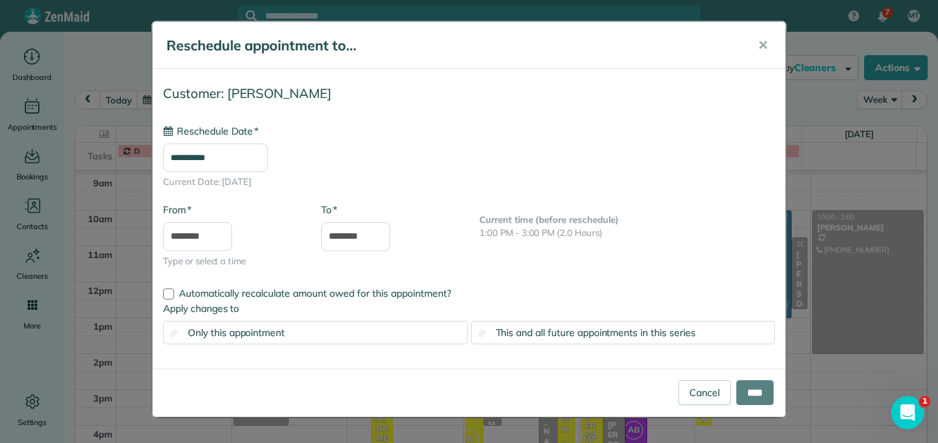
type input "**********"
click at [742, 382] on input "****" at bounding box center [754, 392] width 37 height 25
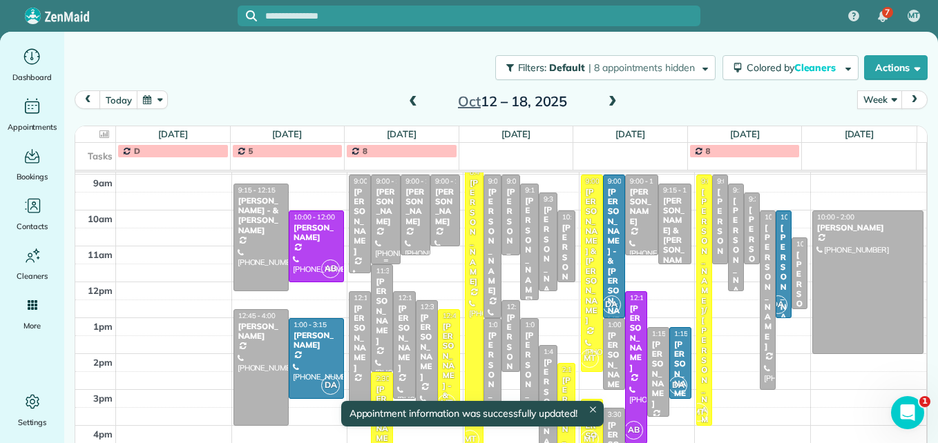
click at [382, 248] on div at bounding box center [386, 219] width 28 height 88
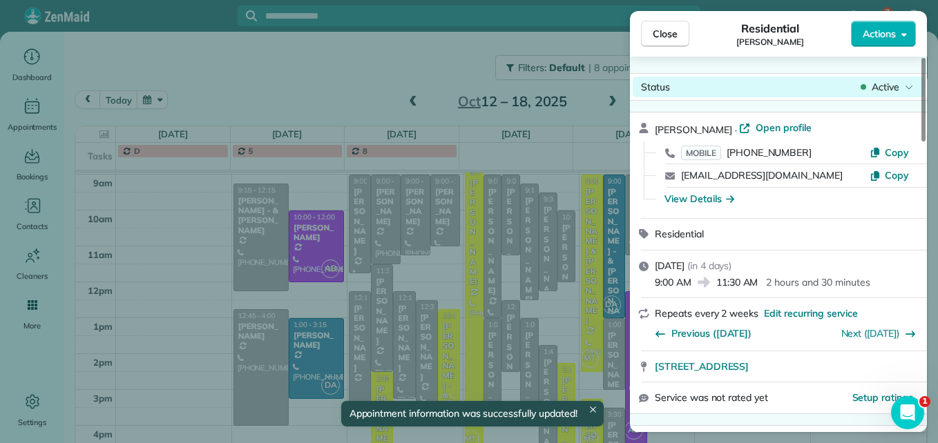
click at [885, 87] on span "Active" at bounding box center [885, 87] width 28 height 14
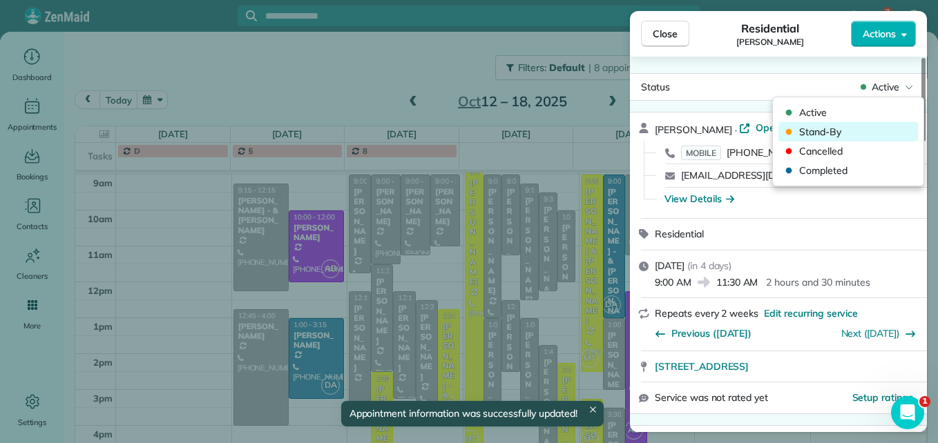
click at [857, 139] on div "Stand-By" at bounding box center [847, 131] width 139 height 19
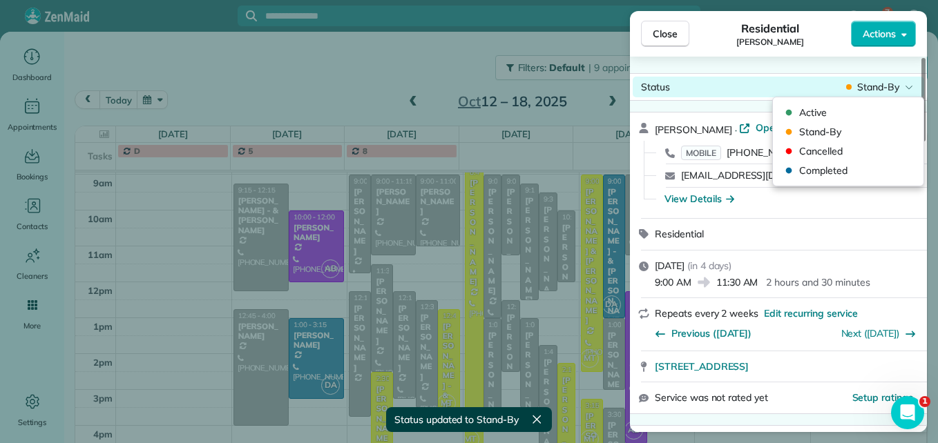
click at [866, 93] on span "Stand-By" at bounding box center [878, 87] width 42 height 14
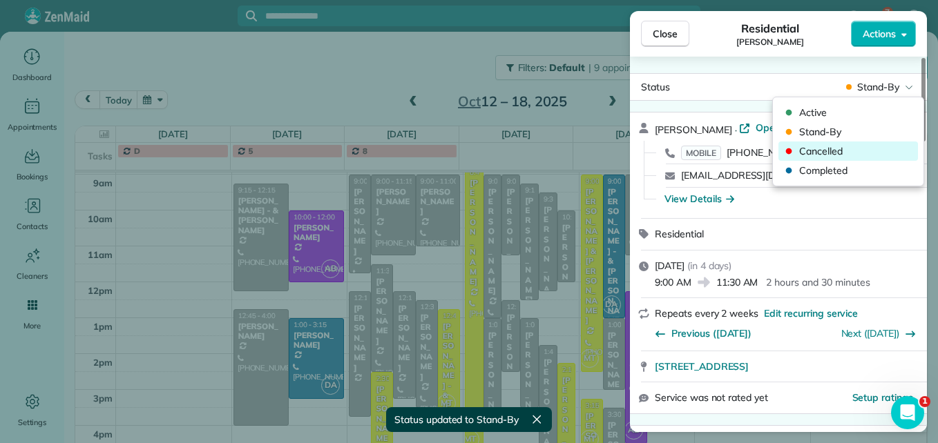
click at [820, 142] on div "Cancelled" at bounding box center [847, 151] width 139 height 19
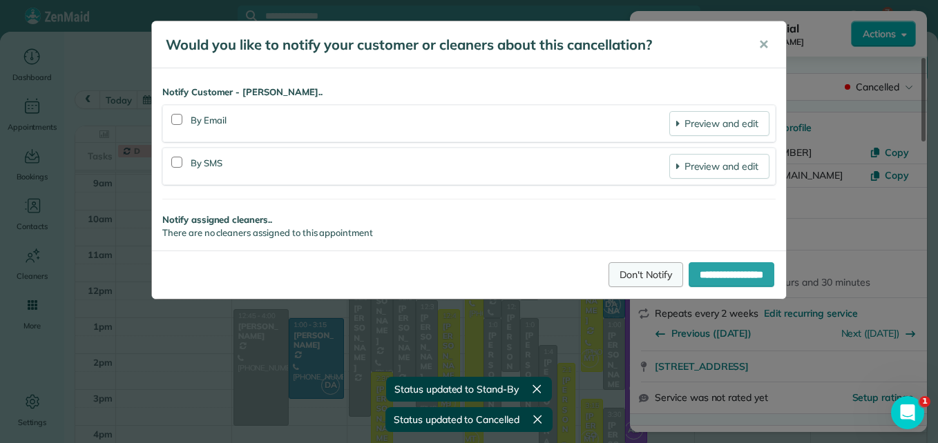
click at [608, 279] on link "Don't Notify" at bounding box center [645, 274] width 75 height 25
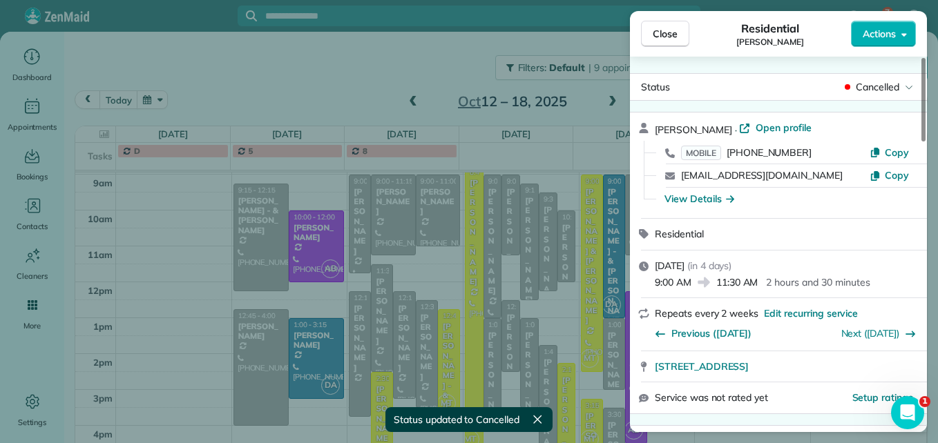
click at [417, 354] on div "Close Residential [PERSON_NAME] Actions Status Cancelled [PERSON_NAME] · Open p…" at bounding box center [469, 221] width 938 height 443
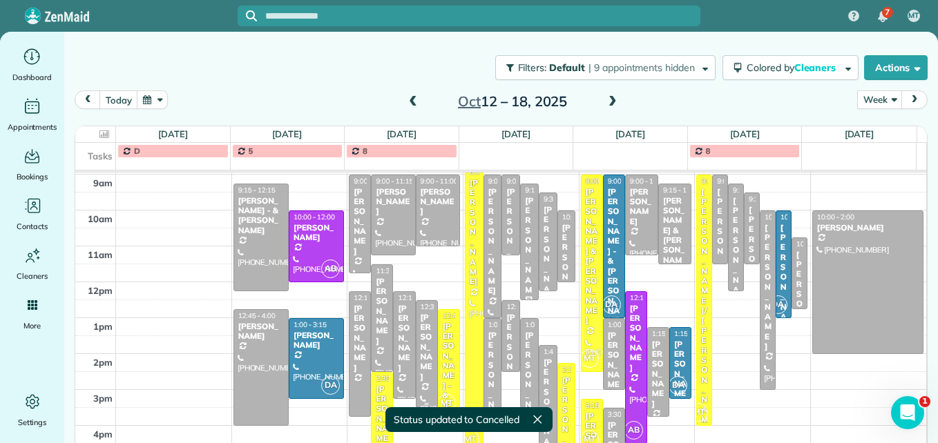
click at [420, 354] on div "[PERSON_NAME]" at bounding box center [427, 348] width 14 height 70
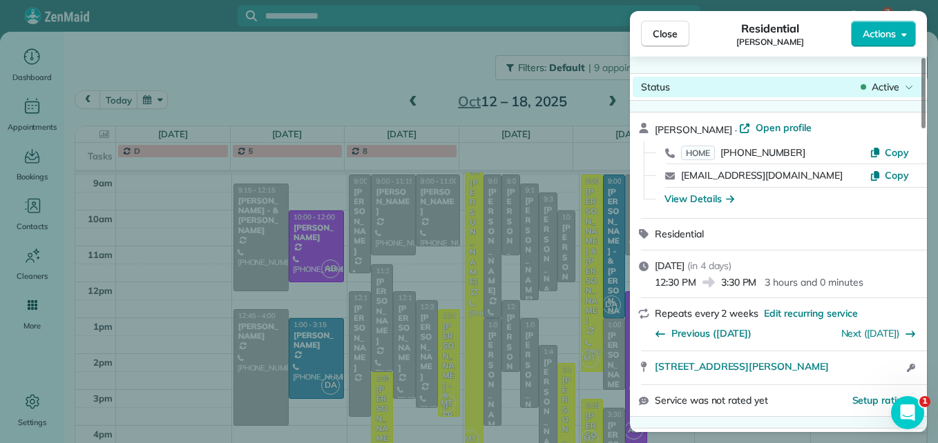
click at [878, 85] on span "Active" at bounding box center [885, 87] width 28 height 14
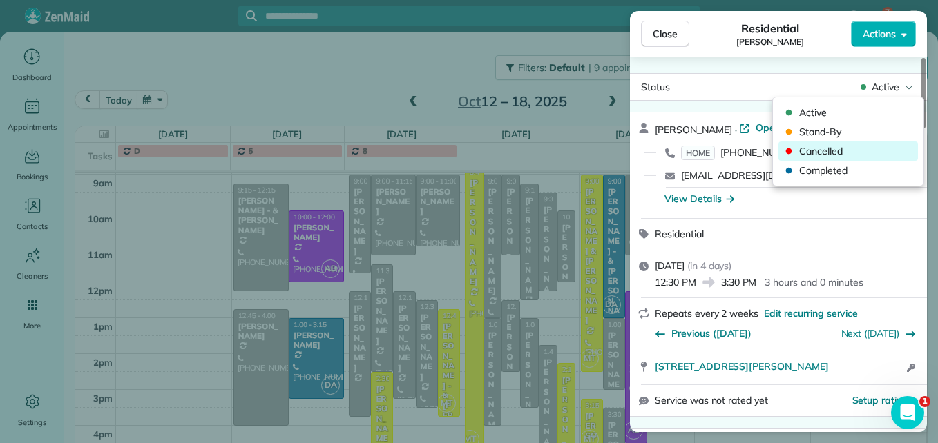
click at [841, 150] on span "Cancelled" at bounding box center [857, 151] width 116 height 14
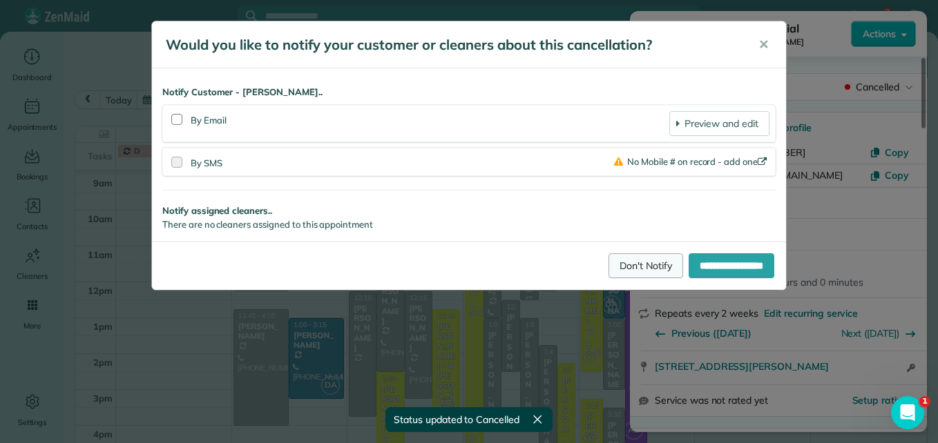
click at [608, 267] on link "Don't Notify" at bounding box center [645, 265] width 75 height 25
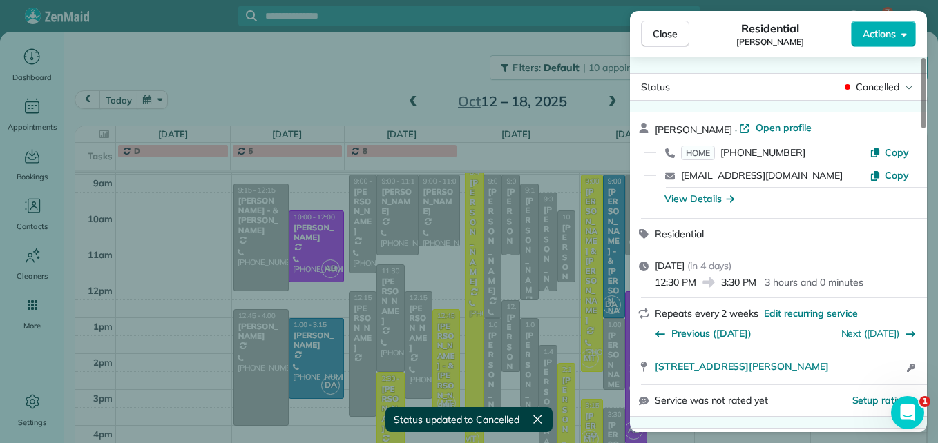
click at [354, 343] on div "Close Residential [PERSON_NAME] Actions Status Cancelled [PERSON_NAME] · Open p…" at bounding box center [469, 221] width 938 height 443
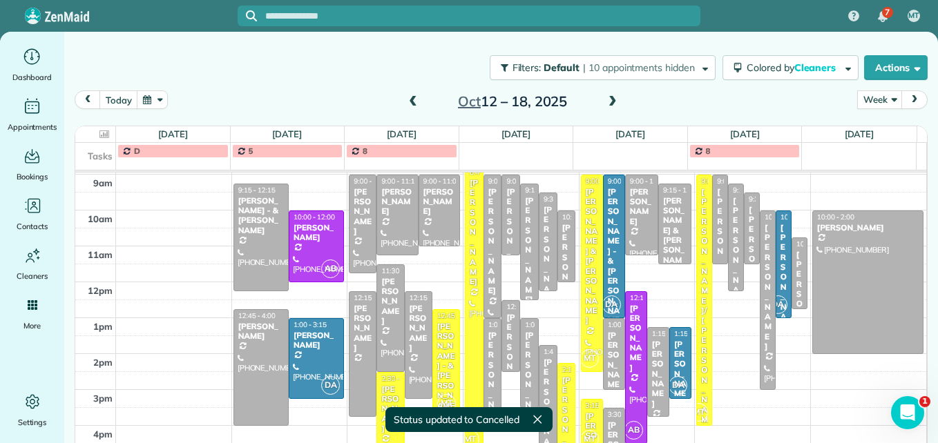
click at [354, 343] on div "7 MT Dashboard Appointments Bookings Contacts Cleaners Invoices Payroll Reports…" at bounding box center [469, 221] width 938 height 443
click at [354, 341] on div "[PERSON_NAME]" at bounding box center [362, 329] width 19 height 50
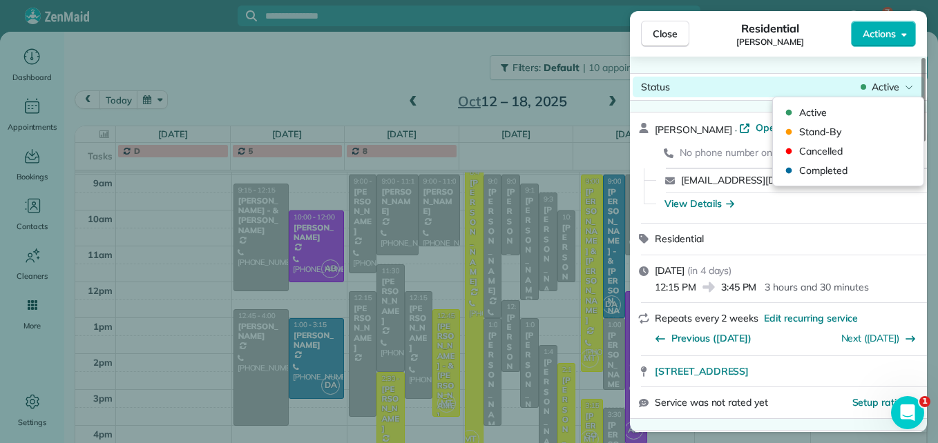
click at [887, 86] on span "Active" at bounding box center [885, 87] width 28 height 14
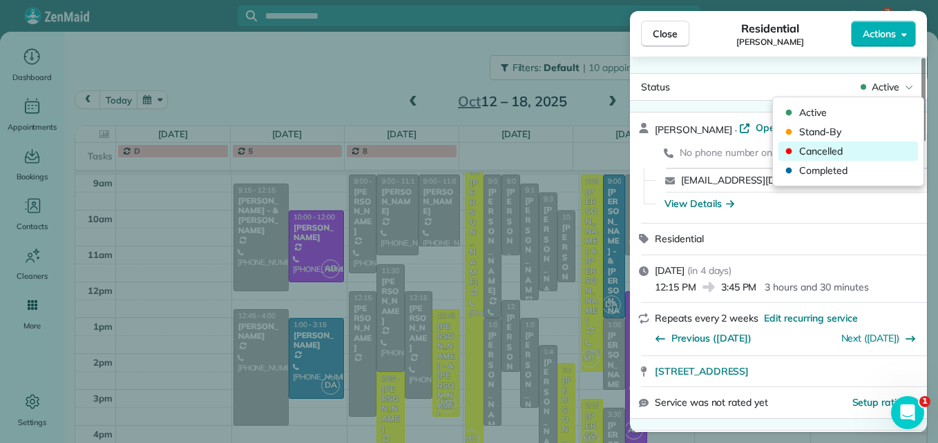
click at [850, 154] on span "Cancelled" at bounding box center [857, 151] width 116 height 14
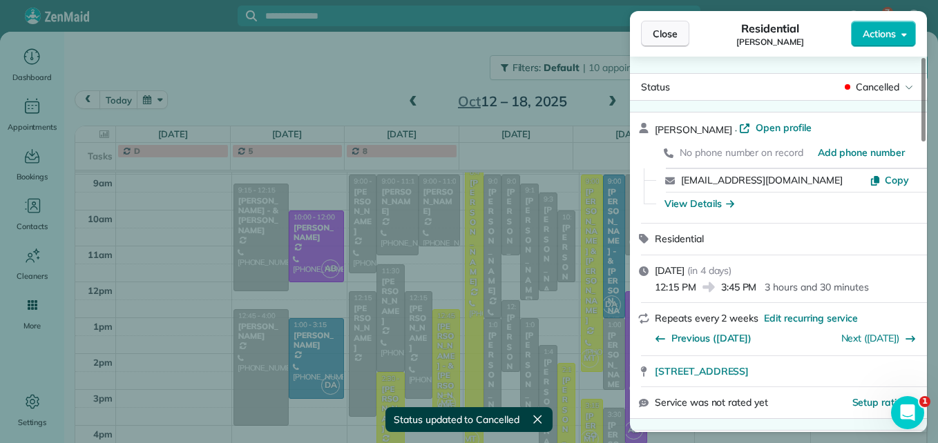
click at [673, 26] on button "Close" at bounding box center [665, 34] width 48 height 26
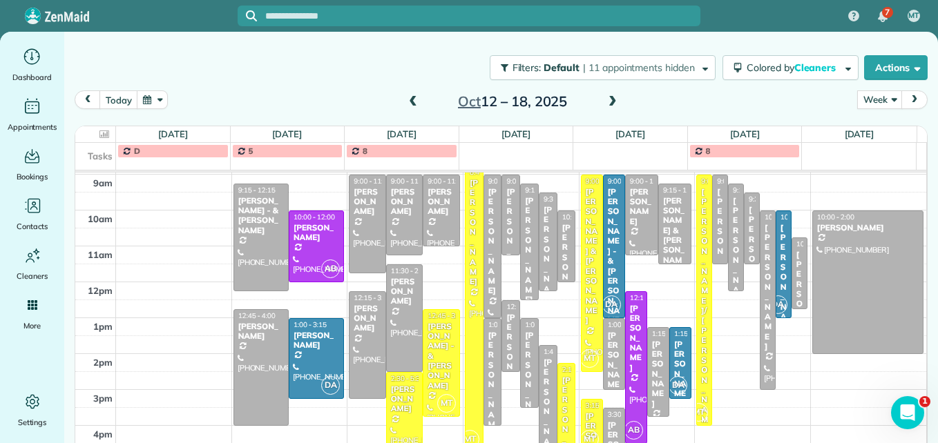
click at [407, 109] on span at bounding box center [412, 102] width 15 height 21
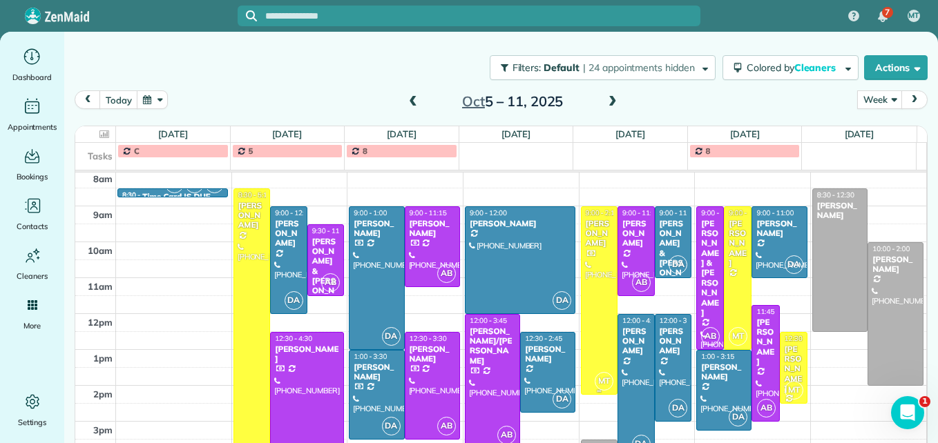
scroll to position [213, 0]
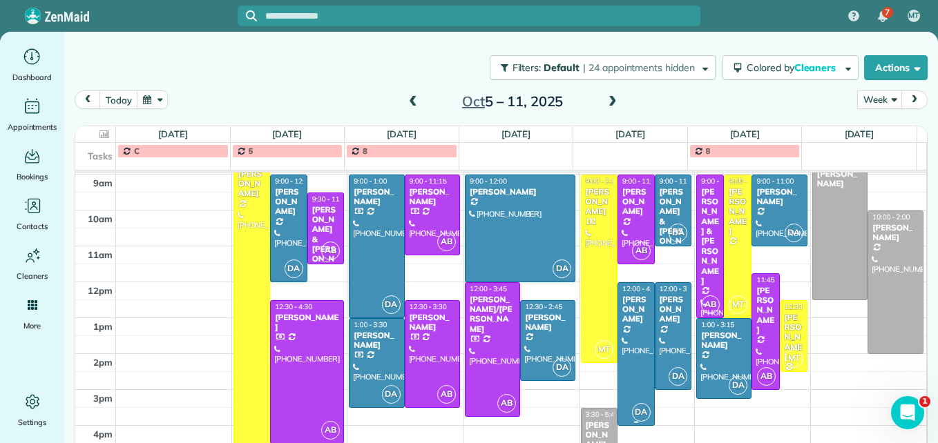
click at [619, 357] on div at bounding box center [636, 354] width 36 height 142
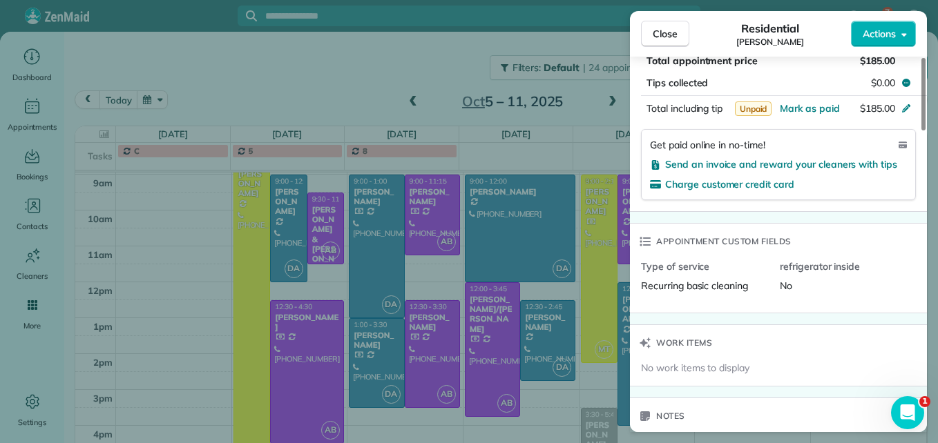
scroll to position [831, 0]
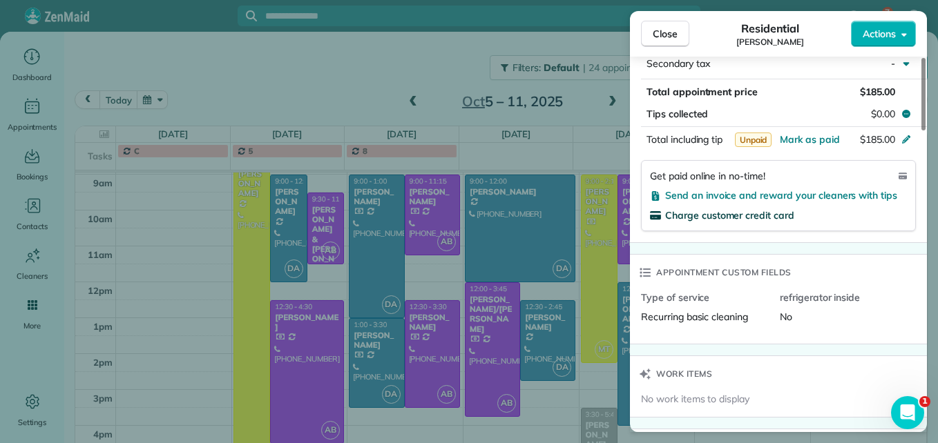
click at [753, 215] on span "Charge customer credit card" at bounding box center [729, 215] width 129 height 12
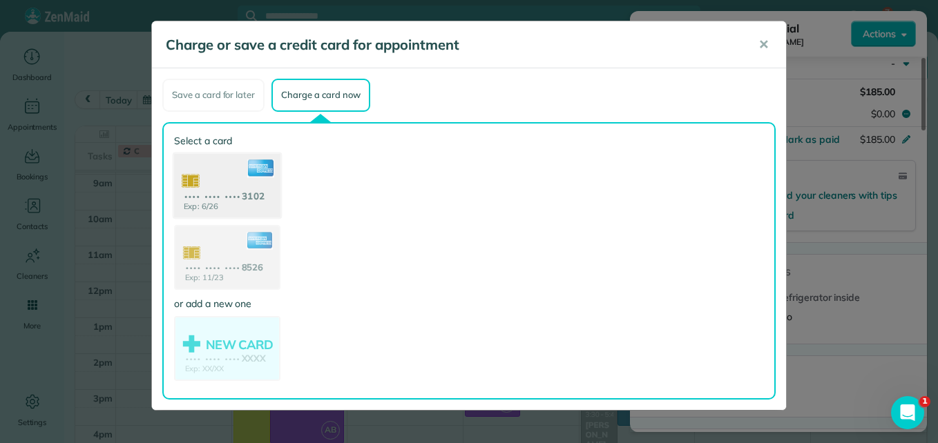
click at [234, 198] on use at bounding box center [227, 186] width 106 height 67
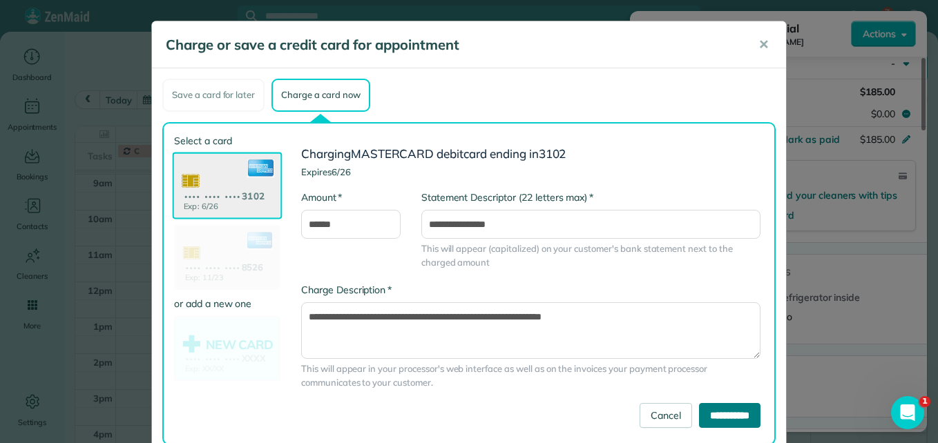
click at [700, 409] on input "**********" at bounding box center [729, 415] width 61 height 25
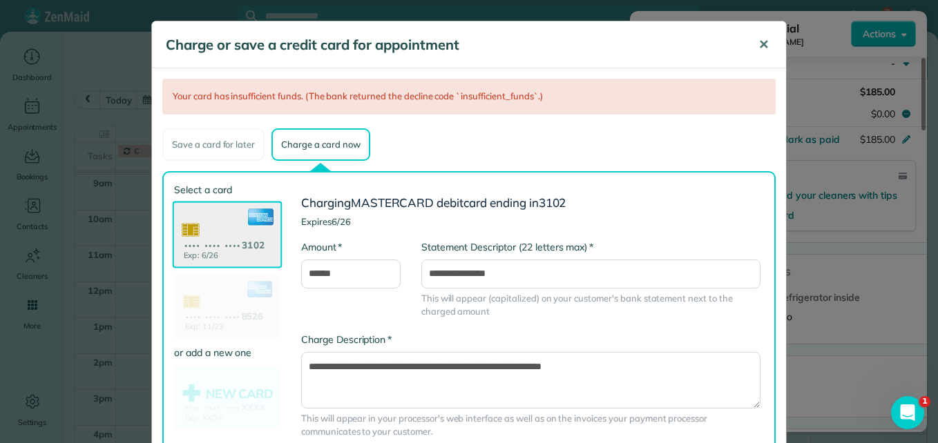
click at [758, 41] on span "✕" at bounding box center [763, 45] width 10 height 16
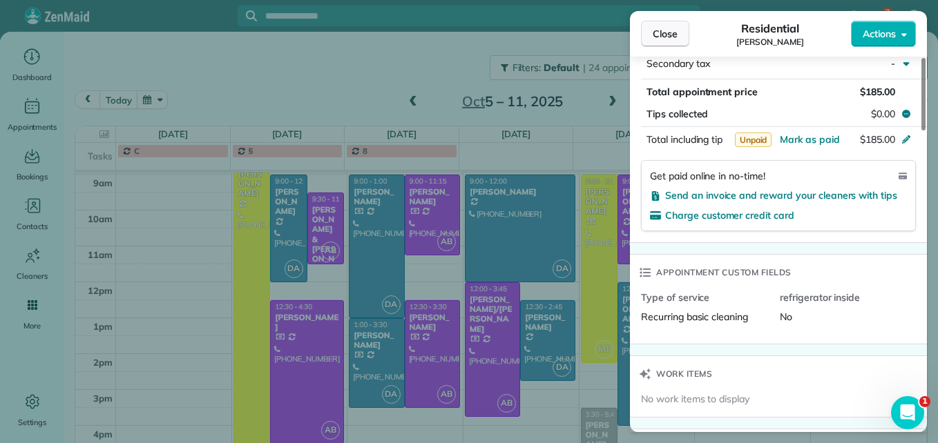
click at [665, 35] on span "Close" at bounding box center [665, 34] width 25 height 14
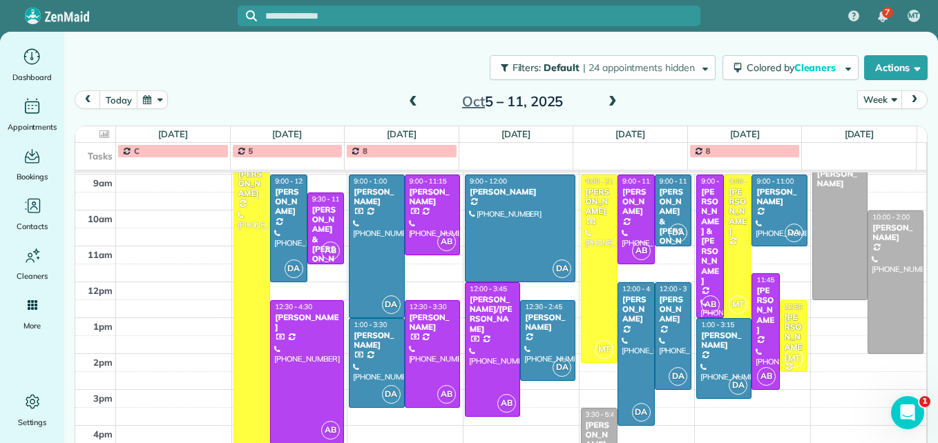
click at [611, 104] on span at bounding box center [612, 102] width 15 height 12
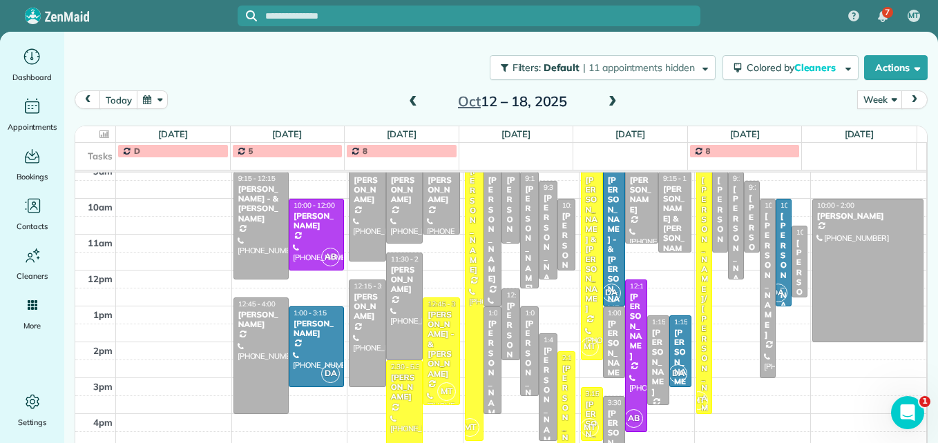
scroll to position [228, 0]
